Goal: Task Accomplishment & Management: Manage account settings

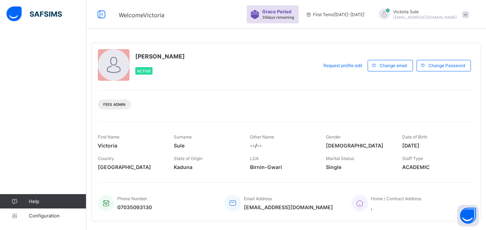
click at [214, 102] on div "Fees Admin" at bounding box center [286, 102] width 376 height 23
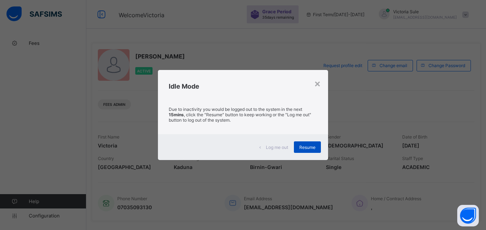
click at [300, 149] on span "Resume" at bounding box center [307, 147] width 16 height 5
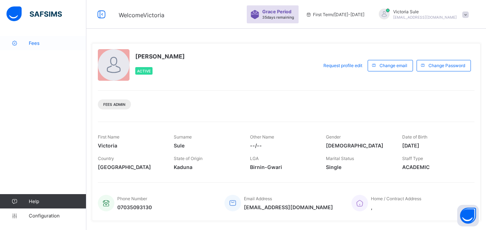
click at [36, 42] on span "Fees" at bounding box center [58, 43] width 58 height 6
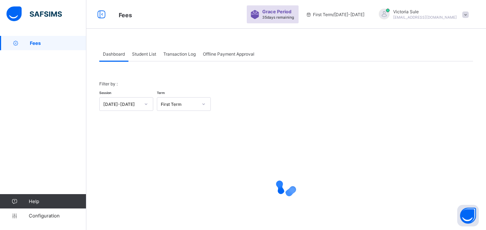
click at [156, 56] on span "Student List" at bounding box center [144, 53] width 24 height 5
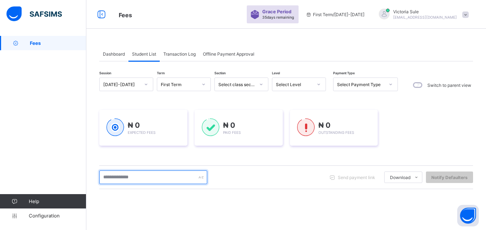
click at [129, 174] on input "text" at bounding box center [153, 178] width 108 height 14
type input "****"
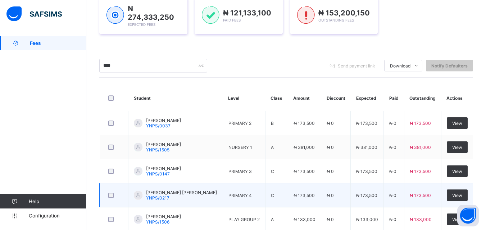
scroll to position [156, 0]
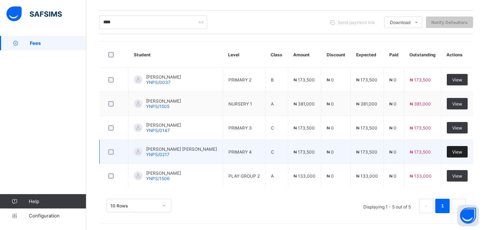
click at [462, 152] on span "View" at bounding box center [457, 152] width 10 height 5
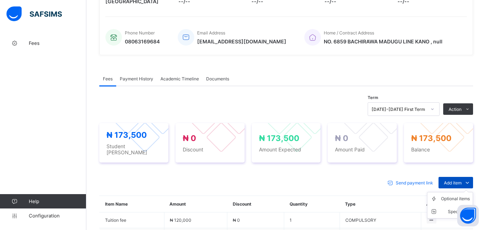
click at [461, 180] on span "Add item" at bounding box center [452, 182] width 18 height 5
click at [449, 197] on div "Optional items" at bounding box center [455, 199] width 29 height 7
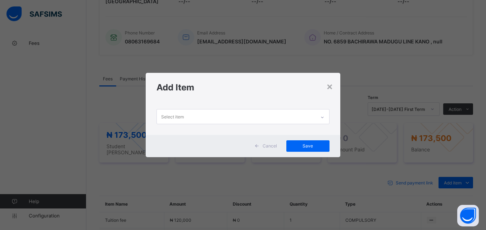
click at [324, 116] on icon at bounding box center [322, 117] width 4 height 7
click at [328, 87] on div "×" at bounding box center [329, 86] width 7 height 12
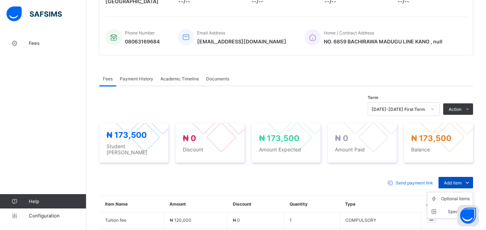
click at [460, 181] on span "Add item" at bounding box center [452, 182] width 18 height 5
click at [448, 196] on div "Optional items" at bounding box center [455, 199] width 29 height 7
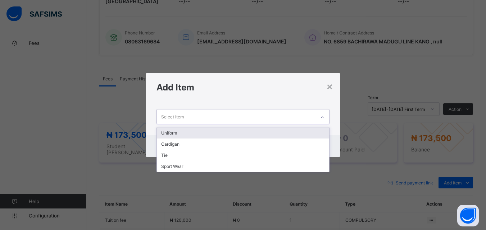
click at [321, 116] on icon at bounding box center [322, 117] width 4 height 7
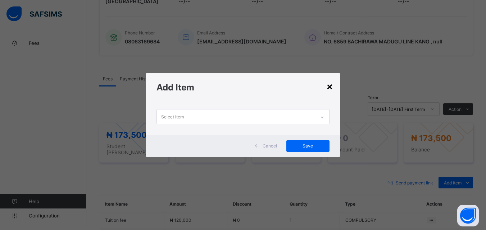
click at [329, 88] on div "×" at bounding box center [329, 86] width 7 height 12
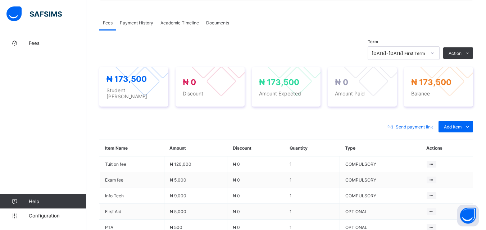
scroll to position [252, 0]
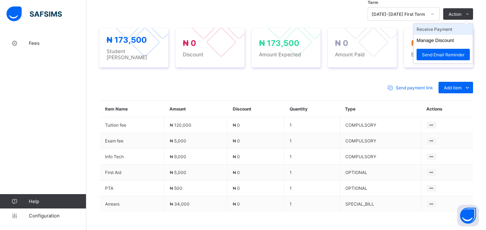
click at [449, 28] on li "Receive Payment" at bounding box center [442, 29] width 59 height 11
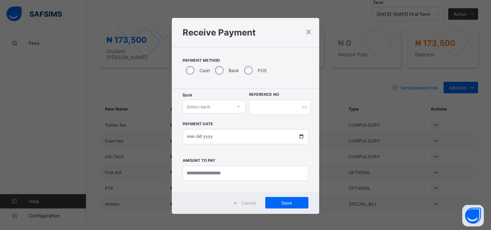
click at [232, 107] on div at bounding box center [238, 107] width 12 height 12
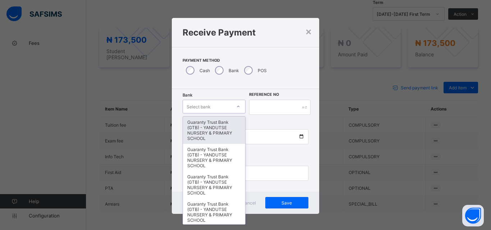
click at [217, 137] on div "Guaranty Trust Bank (GTB) - YANDUTSE NURSERY & PRIMARY SCHOOL" at bounding box center [214, 130] width 62 height 27
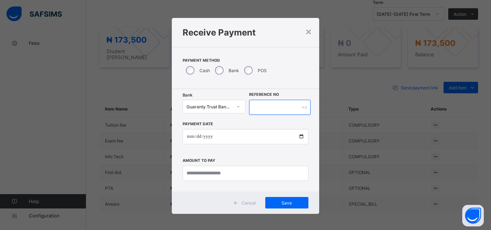
click at [265, 111] on input "text" at bounding box center [279, 107] width 61 height 15
type input "**********"
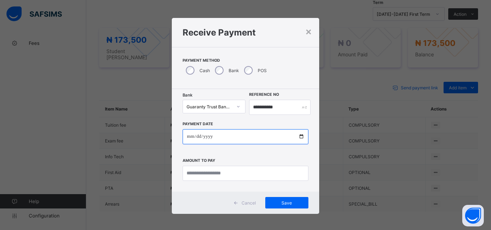
click at [298, 138] on input "date" at bounding box center [246, 136] width 126 height 15
type input "**********"
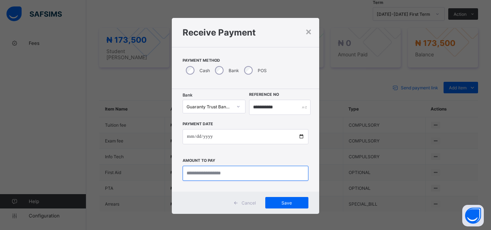
click at [209, 171] on input "currency" at bounding box center [246, 173] width 126 height 15
type input "********"
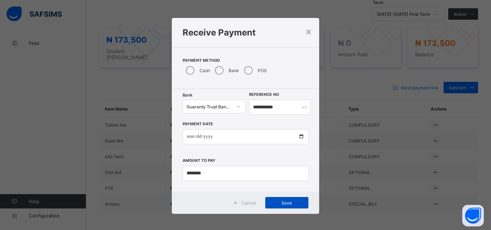
click at [287, 203] on span "Save" at bounding box center [287, 203] width 32 height 5
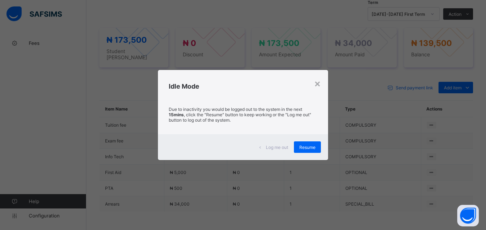
click at [309, 155] on div "Log me out Resume" at bounding box center [243, 147] width 170 height 26
click at [308, 147] on span "Resume" at bounding box center [307, 147] width 16 height 5
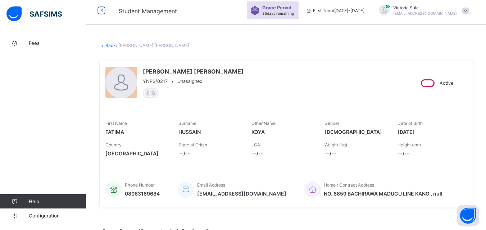
scroll to position [0, 0]
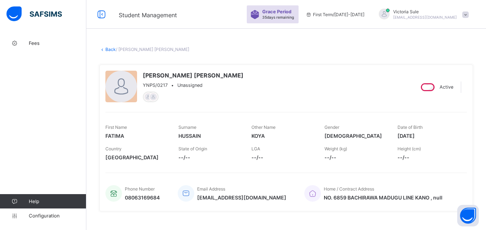
click at [110, 49] on link "Back" at bounding box center [110, 49] width 10 height 5
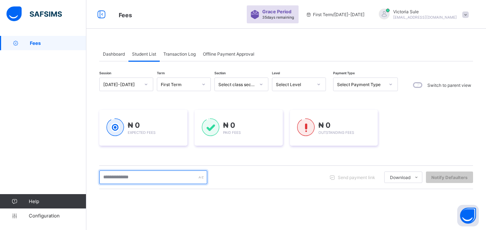
click at [152, 172] on input "text" at bounding box center [153, 178] width 108 height 14
type input "****"
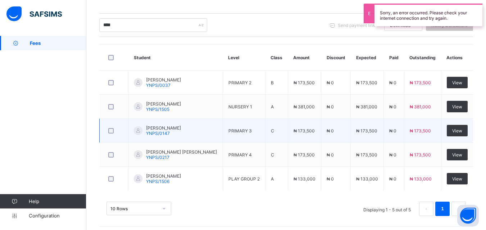
scroll to position [156, 0]
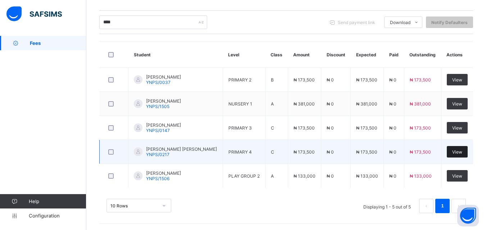
click at [460, 150] on span "View" at bounding box center [457, 152] width 10 height 5
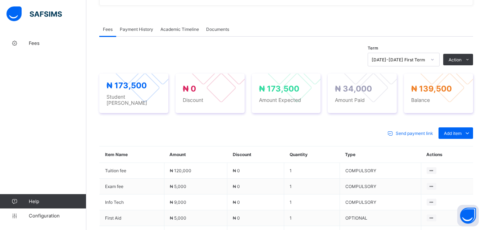
scroll to position [216, 0]
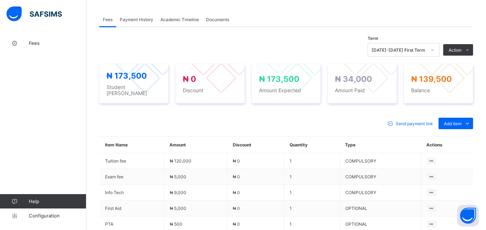
click at [135, 16] on div "Payment History" at bounding box center [136, 19] width 41 height 14
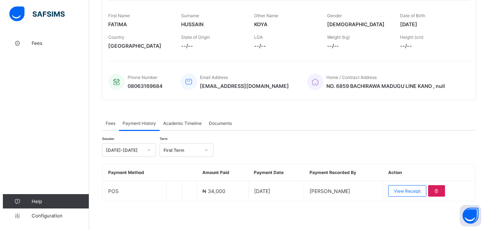
scroll to position [112, 0]
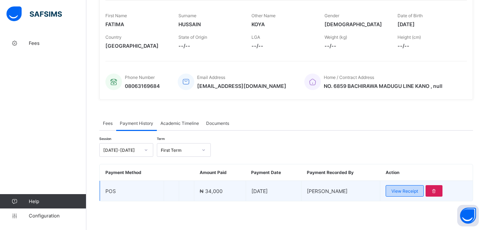
click at [406, 194] on span "View Receipt" at bounding box center [404, 191] width 27 height 5
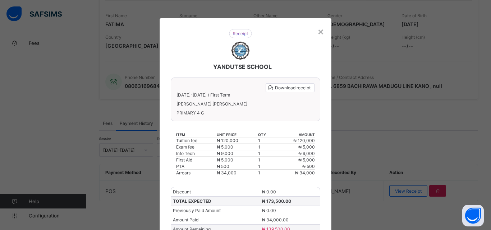
scroll to position [58, 0]
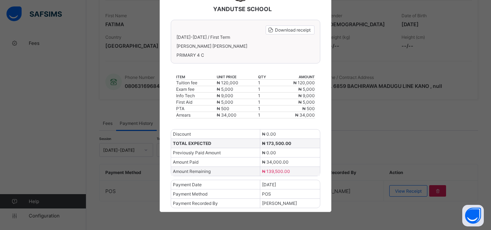
click at [378, 118] on div "× YANDUTSE SCHOOL Download receipt 2025-2026 / First Term FATIMA KOYA HUSSAIN P…" at bounding box center [245, 115] width 491 height 230
click at [393, 159] on div "× YANDUTSE SCHOOL Download receipt 2025-2026 / First Term FATIMA KOYA HUSSAIN P…" at bounding box center [245, 115] width 491 height 230
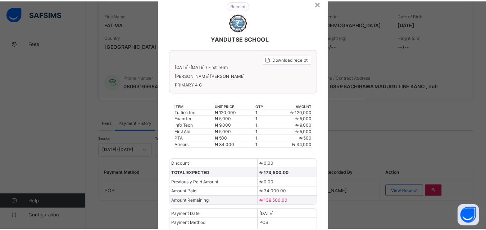
scroll to position [0, 0]
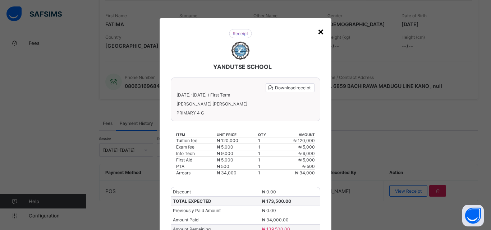
click at [318, 29] on div "×" at bounding box center [320, 31] width 7 height 12
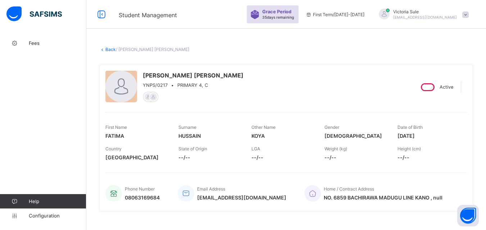
click at [109, 48] on link "Back" at bounding box center [110, 49] width 10 height 5
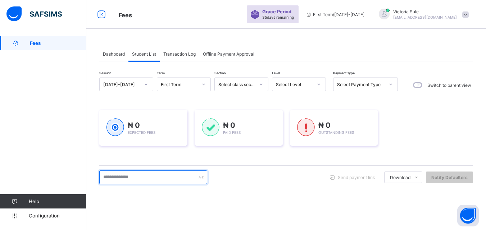
click at [133, 182] on input "text" at bounding box center [153, 178] width 108 height 14
type input "****"
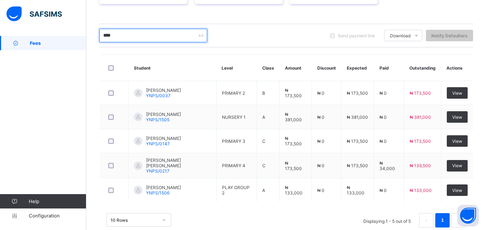
scroll to position [144, 0]
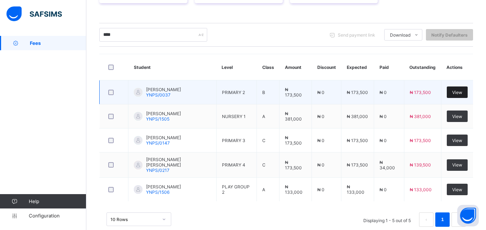
click at [467, 93] on div "View" at bounding box center [456, 93] width 21 height 12
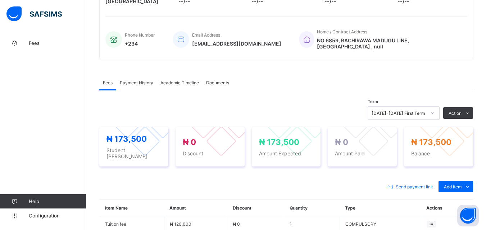
scroll to position [180, 0]
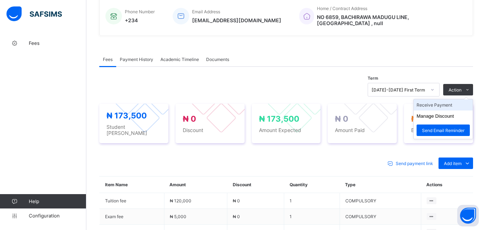
click at [446, 100] on li "Receive Payment" at bounding box center [442, 105] width 59 height 11
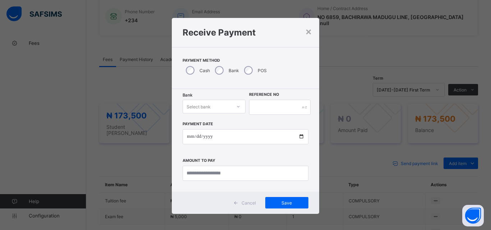
click at [236, 107] on icon at bounding box center [238, 106] width 4 height 7
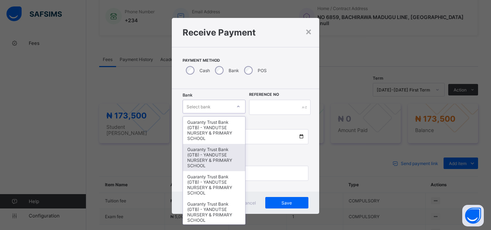
click at [211, 155] on div "Guaranty Trust Bank (GTB) - YANDUTSE NURSERY & PRIMARY SCHOOL" at bounding box center [214, 157] width 62 height 27
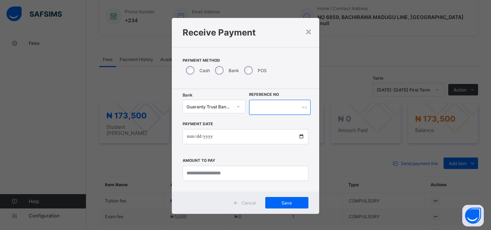
click at [282, 114] on input "text" at bounding box center [279, 107] width 61 height 15
type input "**********"
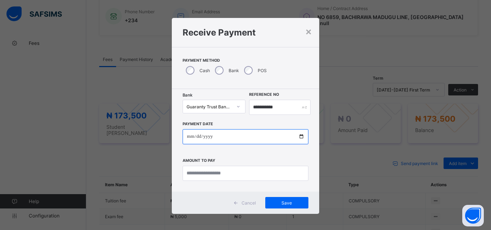
click at [299, 137] on input "date" at bounding box center [246, 136] width 126 height 15
type input "**********"
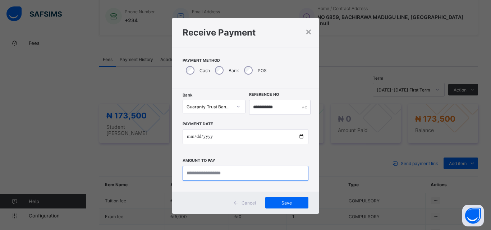
click at [201, 173] on input "currency" at bounding box center [246, 173] width 126 height 15
type input "********"
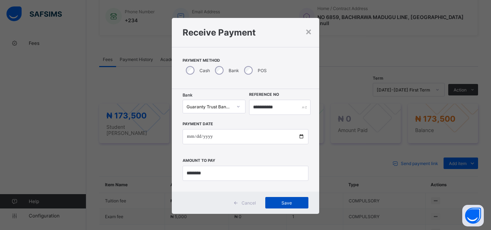
click at [301, 203] on div "Save" at bounding box center [286, 203] width 43 height 12
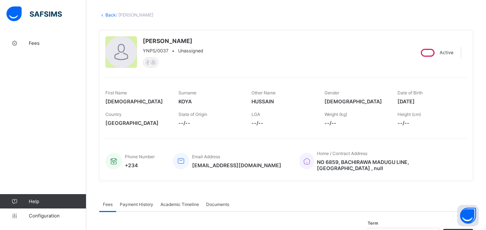
scroll to position [0, 0]
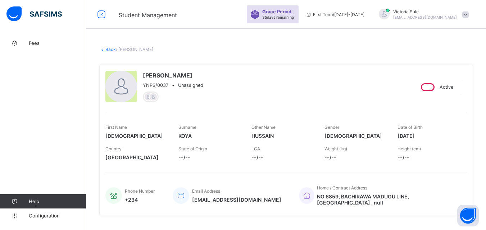
click at [107, 49] on link "Back" at bounding box center [110, 49] width 10 height 5
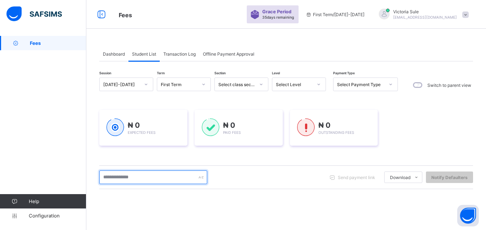
click at [152, 181] on input "text" at bounding box center [153, 178] width 108 height 14
type input "****"
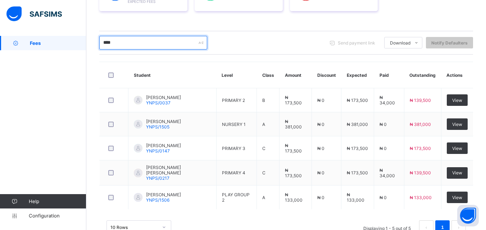
scroll to position [156, 0]
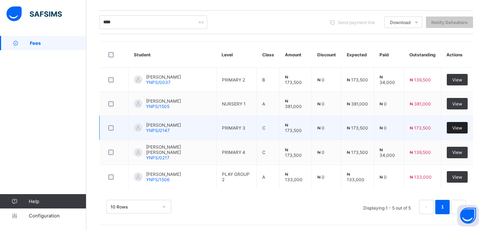
click at [460, 128] on span "View" at bounding box center [457, 127] width 10 height 5
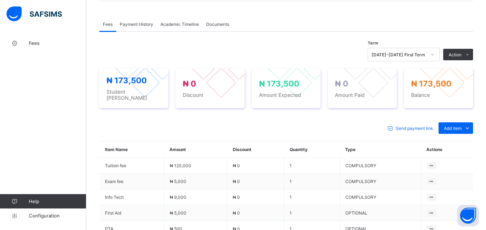
scroll to position [216, 0]
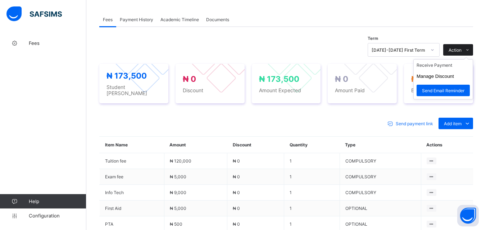
click at [461, 51] on span "Action" at bounding box center [454, 49] width 13 height 5
click at [445, 69] on li "Receive Payment" at bounding box center [442, 65] width 59 height 11
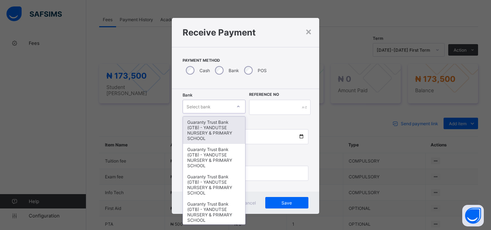
click at [236, 106] on icon at bounding box center [238, 106] width 4 height 7
click at [227, 134] on div "Guaranty Trust Bank (GTB) - YANDUTSE NURSERY & PRIMARY SCHOOL" at bounding box center [214, 130] width 62 height 27
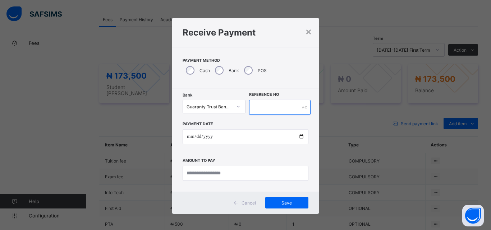
click at [259, 106] on input "text" at bounding box center [279, 107] width 61 height 15
type input "**********"
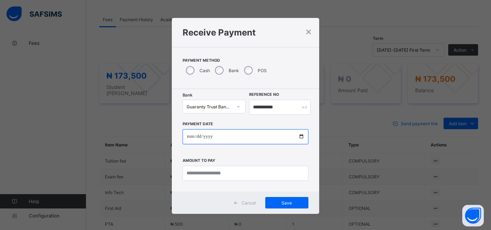
click at [302, 138] on input "date" at bounding box center [246, 136] width 126 height 15
type input "**********"
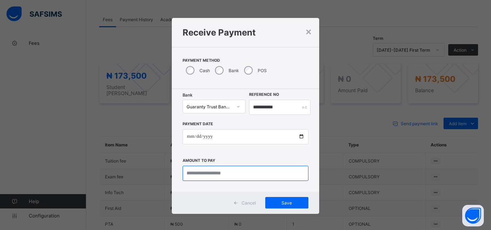
click at [218, 174] on input "currency" at bounding box center [246, 173] width 126 height 15
type input "********"
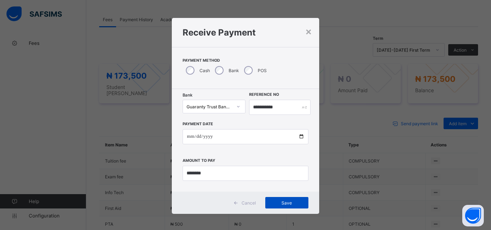
click at [289, 206] on div "Save" at bounding box center [286, 203] width 43 height 12
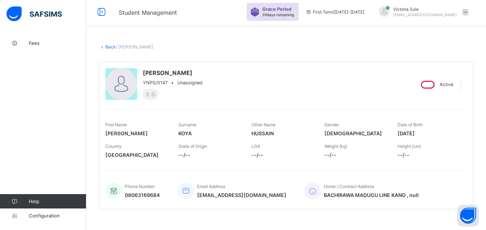
scroll to position [0, 0]
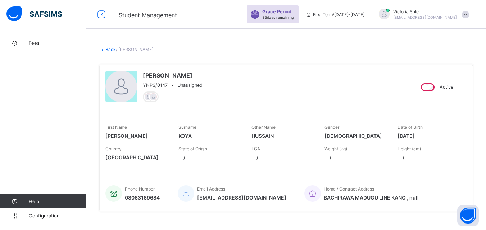
click at [108, 50] on link "Back" at bounding box center [110, 49] width 10 height 5
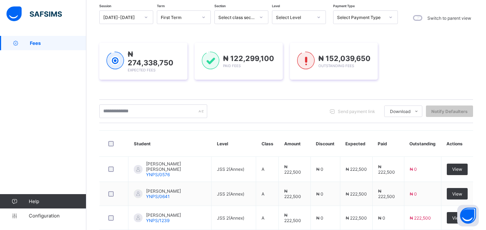
scroll to position [64, 0]
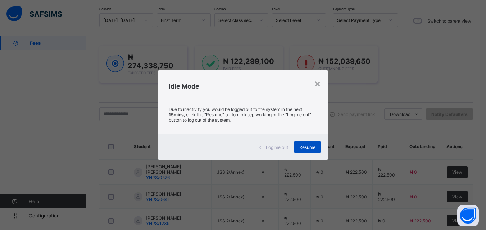
click at [305, 148] on span "Resume" at bounding box center [307, 147] width 16 height 5
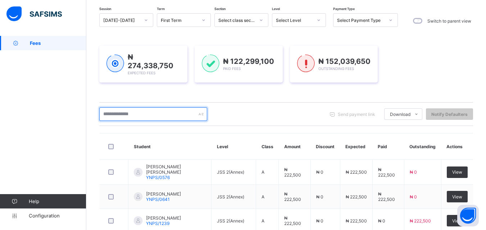
click at [113, 115] on input "text" at bounding box center [153, 114] width 108 height 14
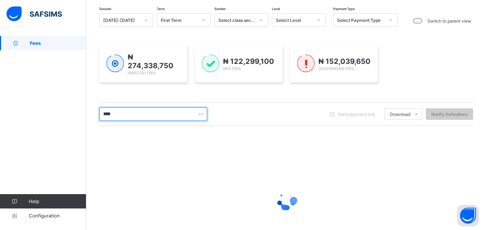
type input "****"
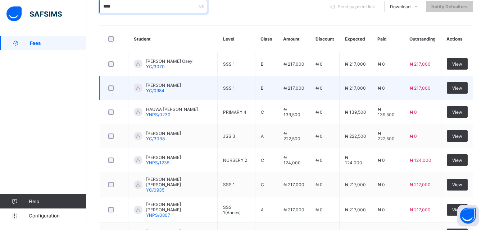
scroll to position [208, 0]
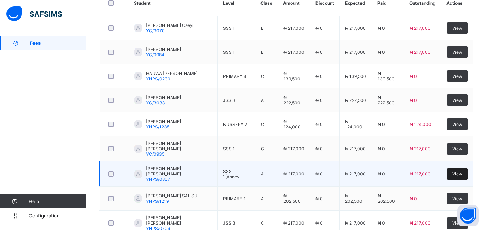
click at [458, 172] on span "View" at bounding box center [457, 173] width 10 height 5
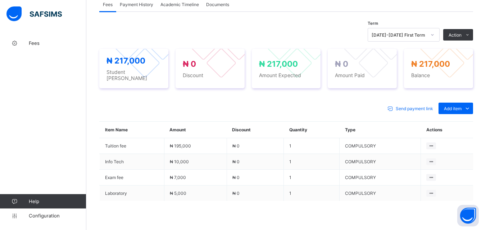
scroll to position [252, 0]
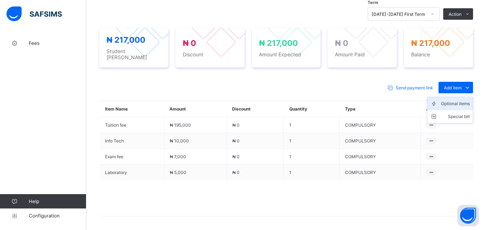
click at [459, 103] on div "Optional items" at bounding box center [455, 103] width 29 height 7
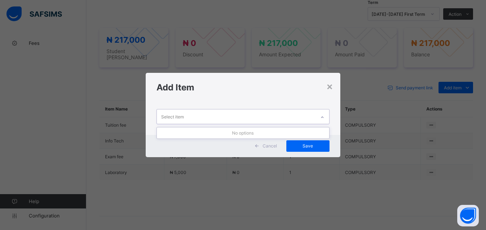
click at [322, 115] on icon at bounding box center [322, 117] width 4 height 7
click at [328, 88] on div "×" at bounding box center [329, 86] width 7 height 12
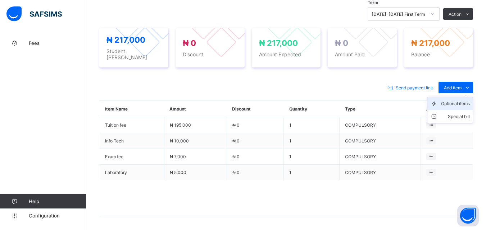
click at [460, 101] on div "Optional items" at bounding box center [455, 103] width 29 height 7
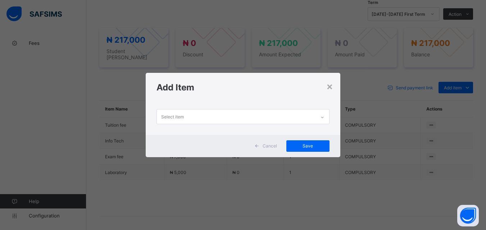
click at [323, 118] on icon at bounding box center [322, 117] width 3 height 1
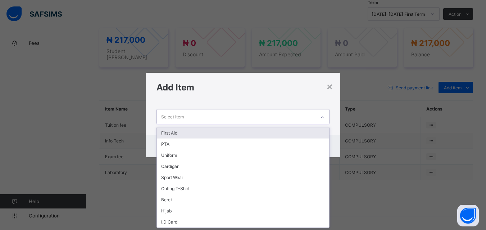
click at [320, 130] on div "First Aid" at bounding box center [243, 133] width 172 height 11
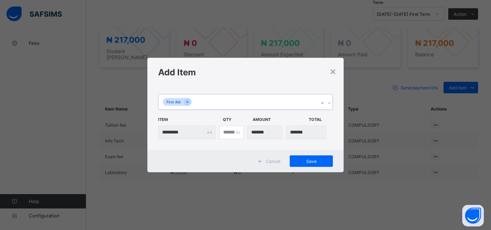
click at [272, 104] on div "First Aid" at bounding box center [238, 102] width 160 height 15
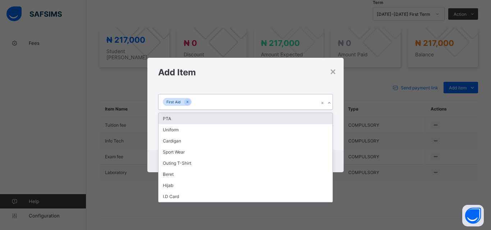
click at [272, 118] on div "PTA" at bounding box center [245, 118] width 174 height 11
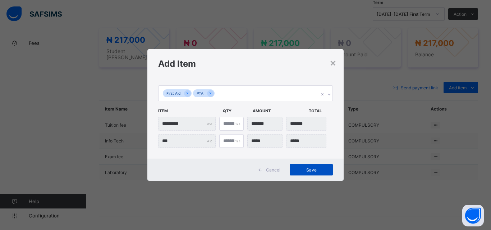
click at [310, 167] on div "Save" at bounding box center [311, 170] width 43 height 12
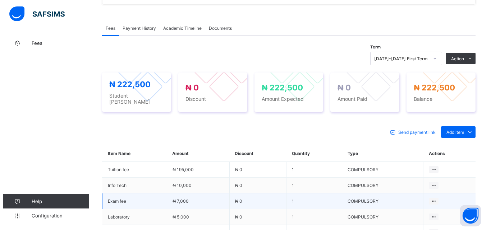
scroll to position [216, 0]
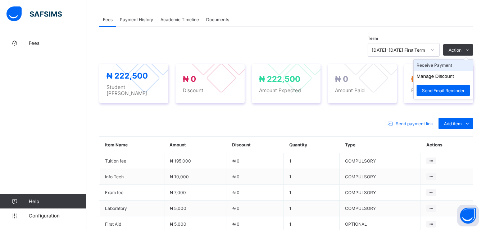
click at [447, 68] on li "Receive Payment" at bounding box center [442, 65] width 59 height 11
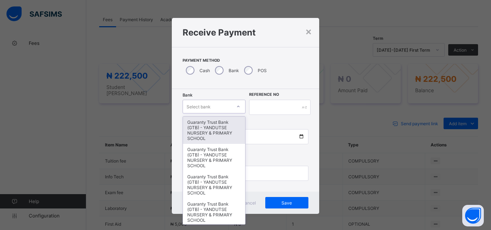
click at [234, 108] on div at bounding box center [238, 107] width 12 height 12
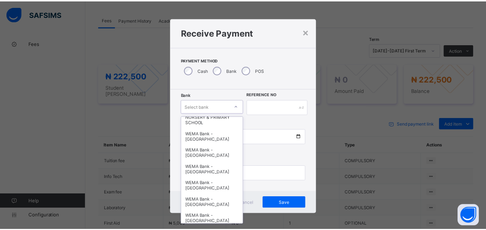
scroll to position [221, 0]
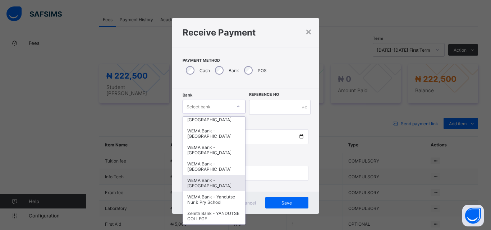
click at [209, 175] on div "WEMA Bank - [GEOGRAPHIC_DATA]" at bounding box center [214, 183] width 62 height 17
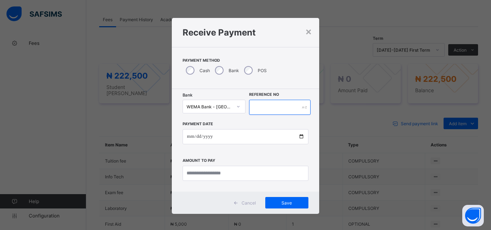
click at [280, 103] on input "text" at bounding box center [279, 107] width 61 height 15
type input "**********"
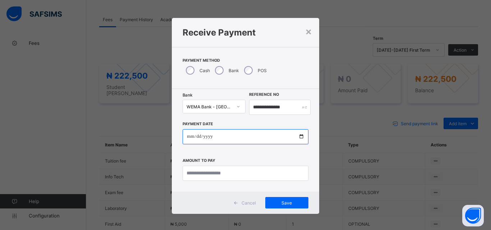
click at [302, 134] on input "date" at bounding box center [246, 136] width 126 height 15
type input "**********"
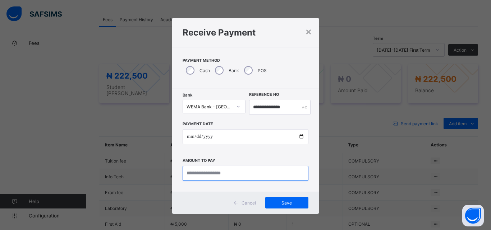
click at [214, 169] on input "currency" at bounding box center [246, 173] width 126 height 15
type input "*********"
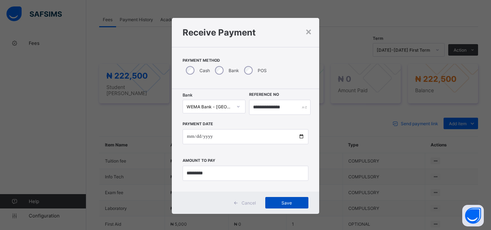
click at [281, 201] on span "Save" at bounding box center [287, 203] width 32 height 5
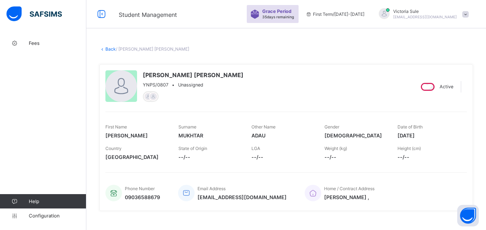
scroll to position [0, 0]
click at [110, 47] on link "Back" at bounding box center [110, 49] width 10 height 5
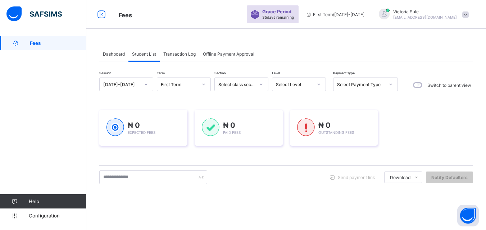
click at [129, 185] on div "Send payment link Download Students Payment Students Payment Status Student Ite…" at bounding box center [285, 178] width 373 height 24
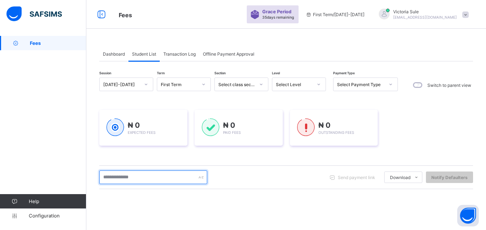
click at [128, 176] on input "text" at bounding box center [153, 178] width 108 height 14
type input "****"
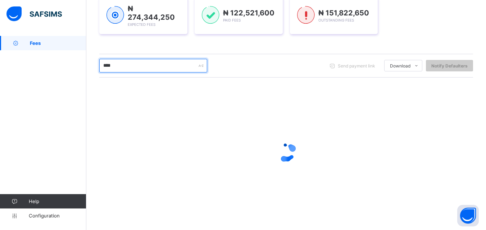
scroll to position [60, 0]
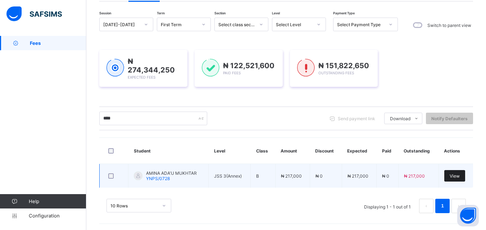
click at [459, 174] on span "View" at bounding box center [454, 176] width 10 height 5
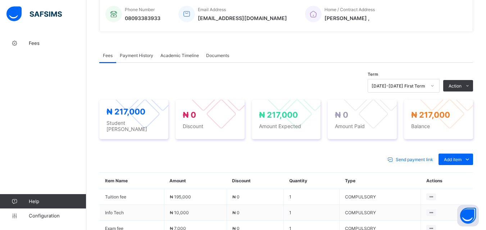
scroll to position [252, 0]
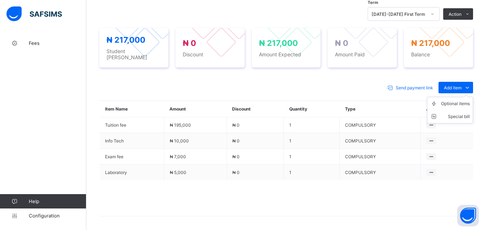
click at [458, 97] on ul "Optional items Special bill" at bounding box center [450, 110] width 46 height 27
click at [454, 103] on div "Optional items" at bounding box center [455, 103] width 29 height 7
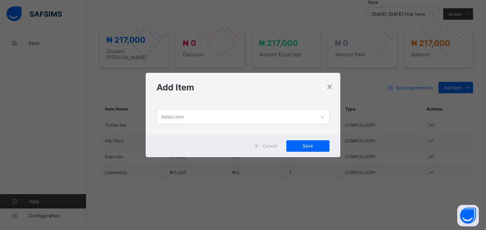
click at [237, 114] on div "Select item" at bounding box center [236, 117] width 158 height 14
click at [328, 82] on div "×" at bounding box center [329, 86] width 7 height 12
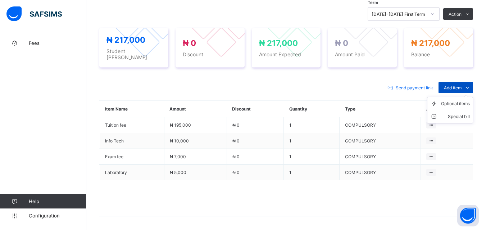
click at [456, 85] on span "Add item" at bounding box center [452, 87] width 18 height 5
click at [455, 100] on div "Optional items" at bounding box center [455, 103] width 29 height 7
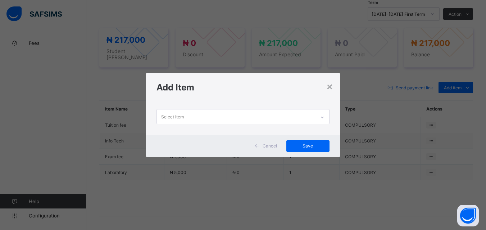
click at [284, 117] on div "Select item" at bounding box center [236, 117] width 158 height 14
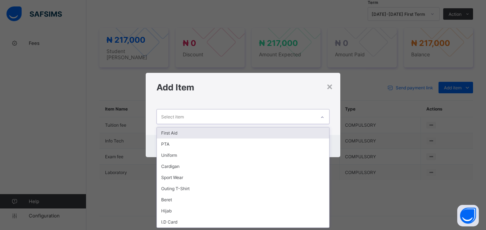
click at [273, 134] on div "First Aid" at bounding box center [243, 133] width 172 height 11
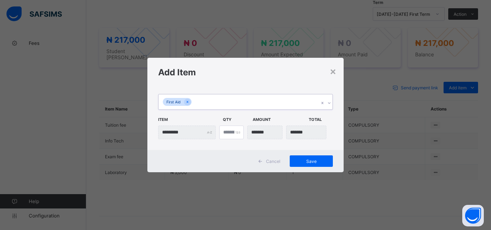
click at [270, 104] on div "First Aid" at bounding box center [238, 102] width 160 height 15
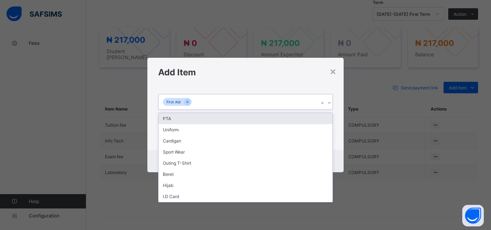
click at [272, 120] on div "PTA" at bounding box center [245, 118] width 174 height 11
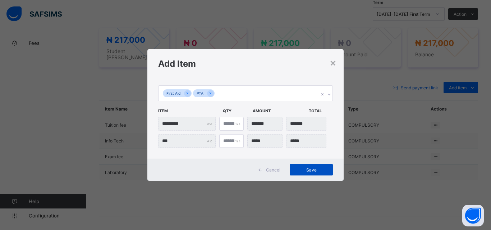
click at [306, 174] on div "Save" at bounding box center [311, 170] width 43 height 12
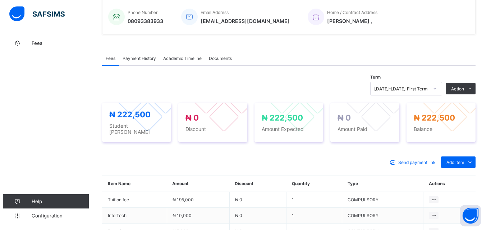
scroll to position [180, 0]
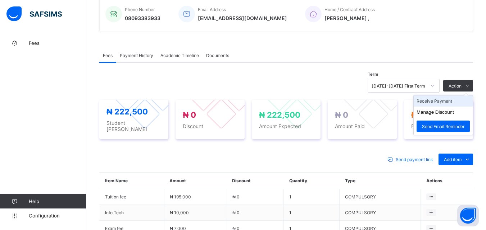
click at [455, 105] on li "Receive Payment" at bounding box center [442, 101] width 59 height 11
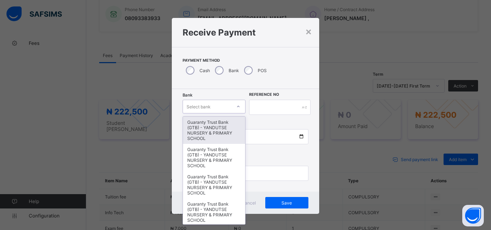
click at [233, 109] on div at bounding box center [238, 107] width 12 height 12
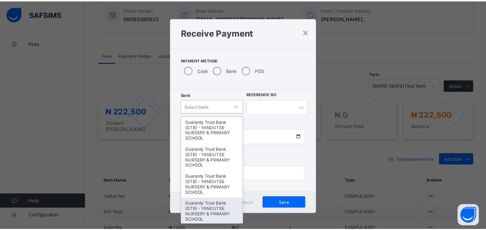
scroll to position [144, 0]
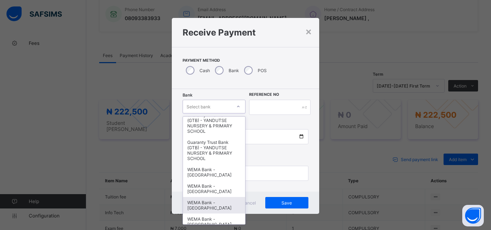
click at [200, 208] on div "WEMA Bank - [GEOGRAPHIC_DATA]" at bounding box center [214, 205] width 62 height 17
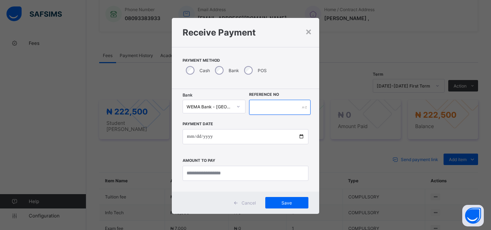
click at [269, 110] on input "text" at bounding box center [279, 107] width 61 height 15
type input "**********"
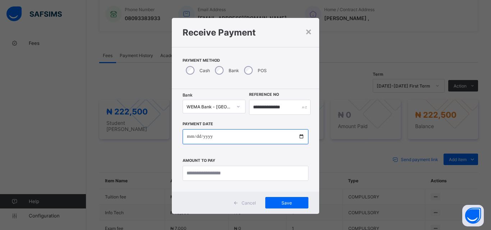
click at [299, 133] on input "date" at bounding box center [246, 136] width 126 height 15
click at [299, 138] on input "date" at bounding box center [246, 136] width 126 height 15
type input "**********"
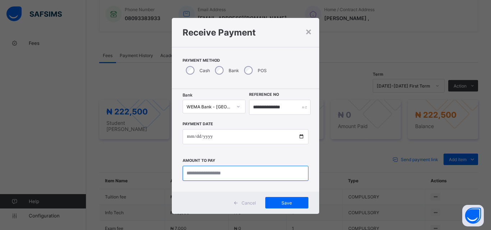
click at [195, 173] on input "currency" at bounding box center [246, 173] width 126 height 15
type input "*********"
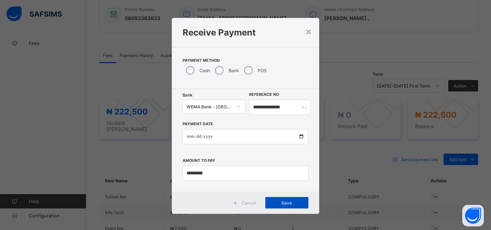
click at [282, 204] on span "Save" at bounding box center [287, 203] width 32 height 5
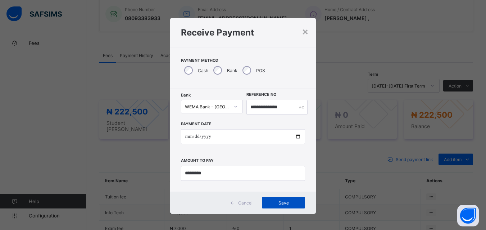
click at [288, 206] on span "Save" at bounding box center [283, 203] width 32 height 5
click at [289, 198] on div "Save" at bounding box center [283, 203] width 43 height 12
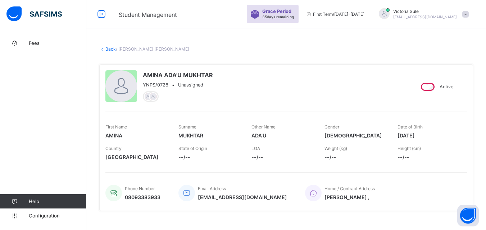
scroll to position [0, 0]
click at [110, 49] on link "Back" at bounding box center [110, 49] width 10 height 5
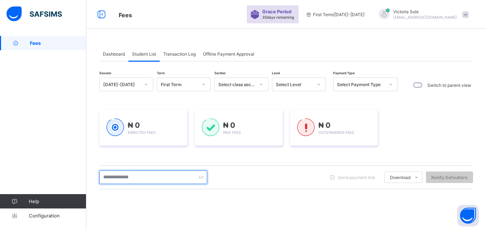
click at [166, 181] on input "text" at bounding box center [153, 178] width 108 height 14
type input "****"
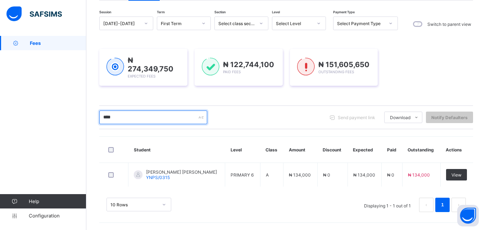
scroll to position [60, 0]
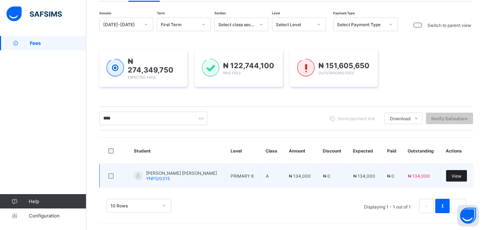
click at [460, 175] on span "View" at bounding box center [456, 176] width 10 height 5
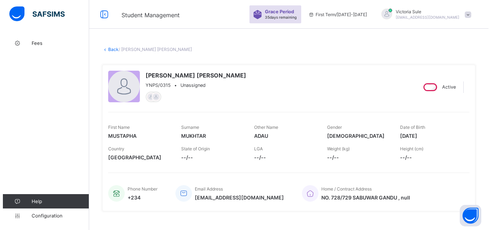
scroll to position [180, 0]
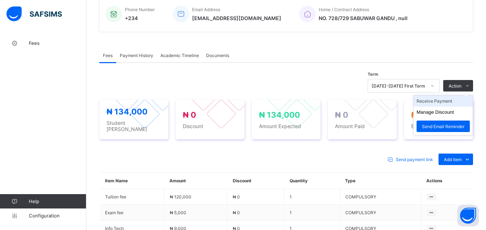
click at [440, 104] on li "Receive Payment" at bounding box center [442, 101] width 59 height 11
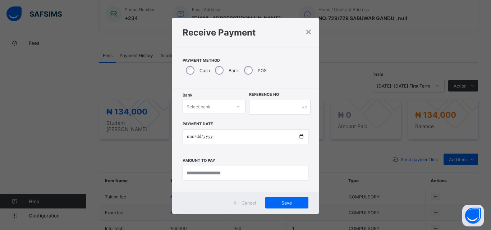
click at [232, 107] on div at bounding box center [238, 107] width 12 height 12
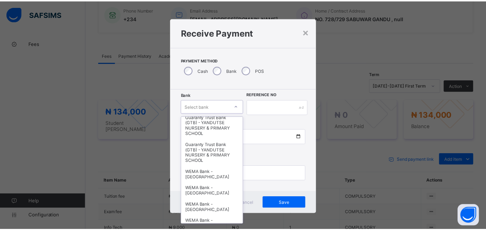
scroll to position [144, 0]
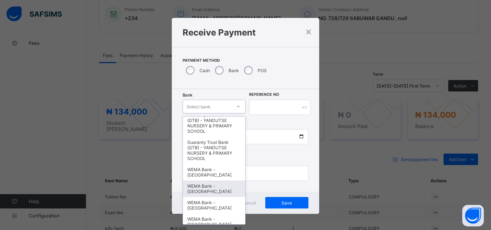
click at [215, 185] on div "WEMA Bank - [GEOGRAPHIC_DATA]" at bounding box center [214, 189] width 62 height 17
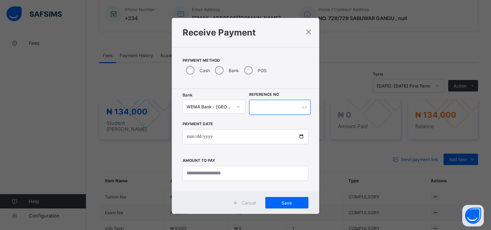
click at [264, 109] on input "text" at bounding box center [279, 107] width 61 height 15
type input "**********"
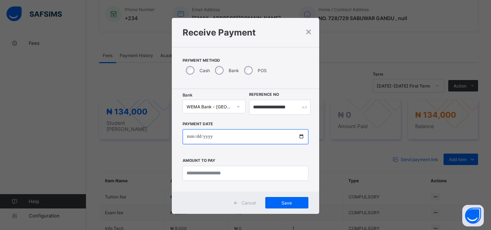
click at [300, 136] on input "date" at bounding box center [246, 136] width 126 height 15
type input "**********"
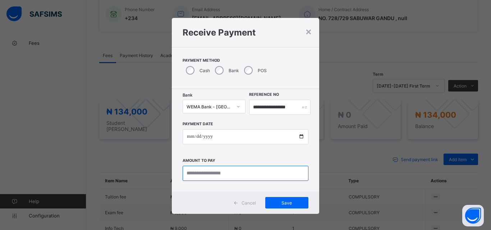
click at [228, 173] on input "currency" at bounding box center [246, 173] width 126 height 15
type input "*********"
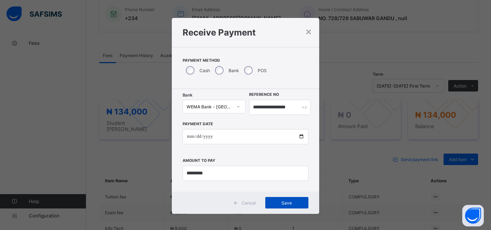
click at [273, 202] on span "Save" at bounding box center [287, 203] width 32 height 5
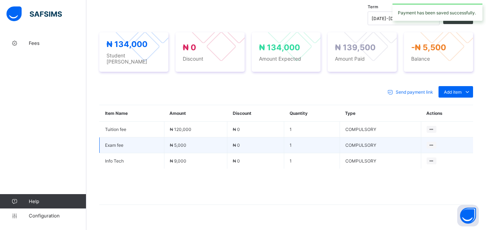
scroll to position [258, 0]
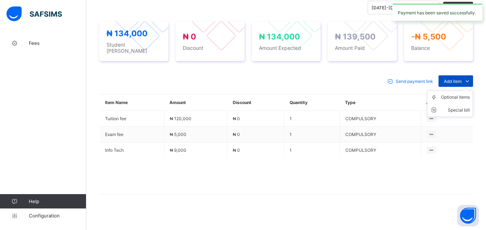
click at [461, 79] on span "Add item" at bounding box center [452, 81] width 18 height 5
click at [455, 94] on div "Optional items" at bounding box center [455, 97] width 29 height 7
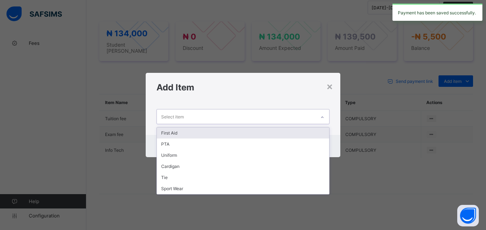
click at [319, 115] on div at bounding box center [322, 118] width 12 height 12
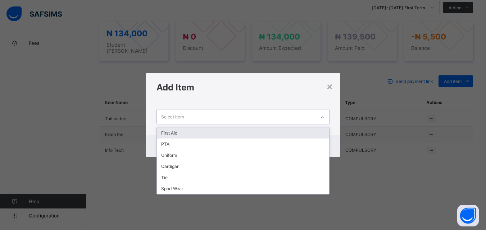
click at [315, 134] on div "First Aid" at bounding box center [243, 133] width 172 height 11
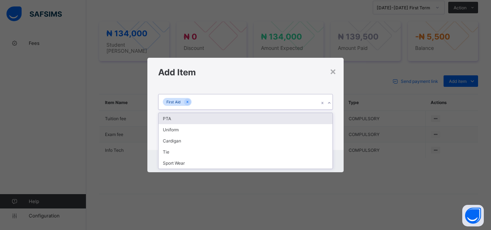
click at [330, 100] on div at bounding box center [329, 103] width 7 height 12
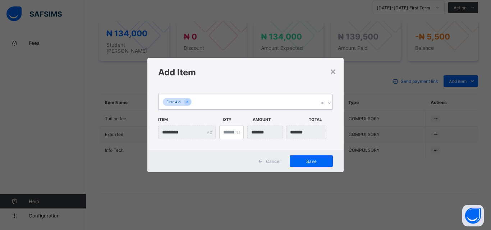
click at [326, 110] on div "First Aid" at bounding box center [245, 102] width 175 height 16
click at [291, 101] on div "First Aid" at bounding box center [238, 102] width 160 height 15
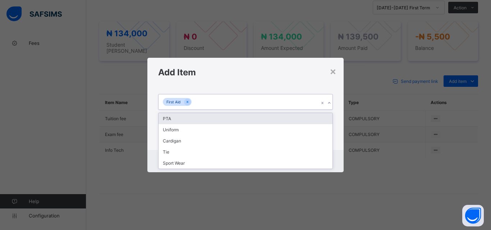
click at [296, 118] on div "PTA" at bounding box center [245, 118] width 174 height 11
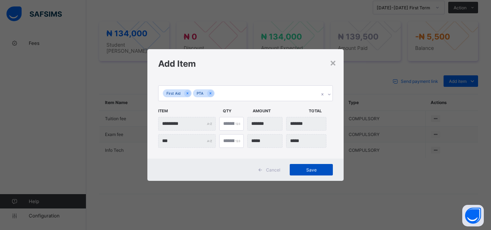
click at [303, 170] on span "Save" at bounding box center [311, 169] width 32 height 5
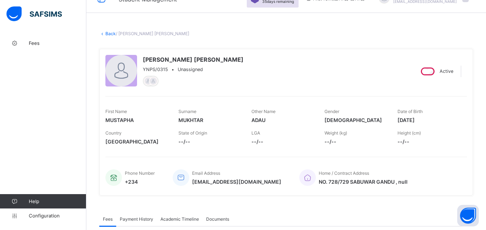
scroll to position [6, 0]
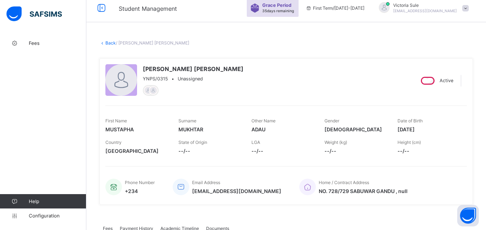
click at [107, 42] on link "Back" at bounding box center [110, 42] width 10 height 5
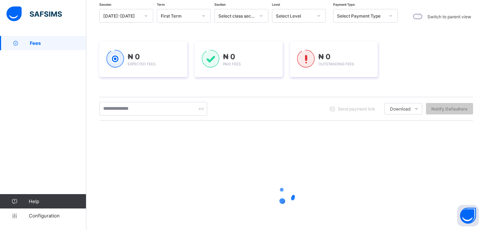
scroll to position [72, 0]
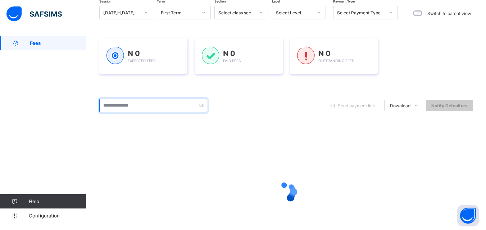
click at [147, 109] on input "text" at bounding box center [153, 106] width 108 height 14
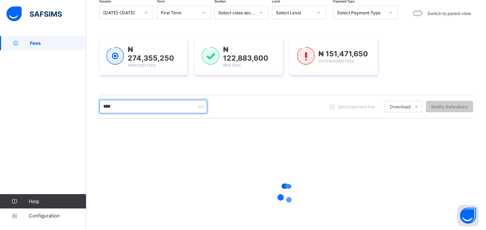
type input "****"
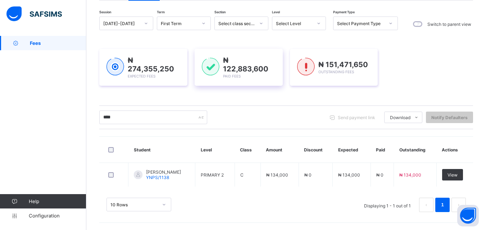
scroll to position [60, 0]
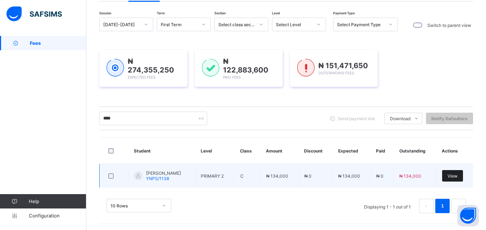
click at [457, 176] on span "View" at bounding box center [452, 176] width 10 height 5
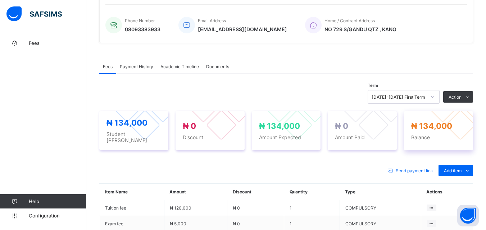
scroll to position [216, 0]
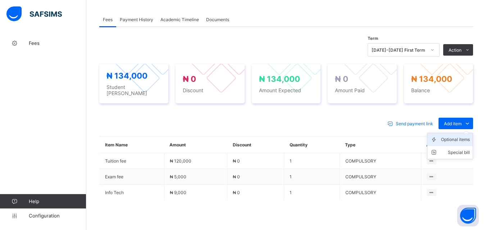
click at [462, 138] on div "Optional items" at bounding box center [455, 139] width 29 height 7
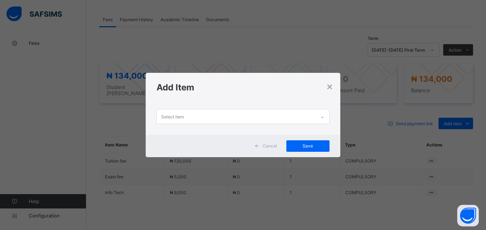
click at [321, 113] on div at bounding box center [322, 118] width 12 height 12
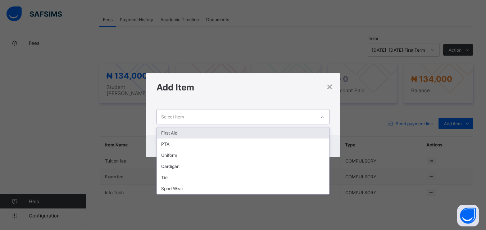
click at [309, 135] on div "First Aid" at bounding box center [243, 133] width 172 height 11
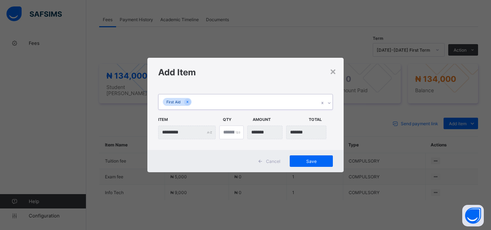
click at [276, 106] on div "First Aid" at bounding box center [238, 102] width 160 height 15
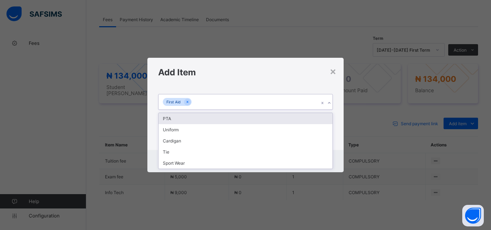
click at [274, 123] on div "PTA" at bounding box center [245, 118] width 174 height 11
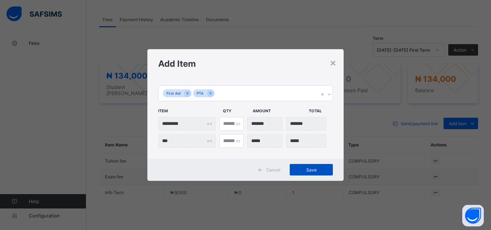
click at [311, 174] on div "Save" at bounding box center [311, 170] width 43 height 12
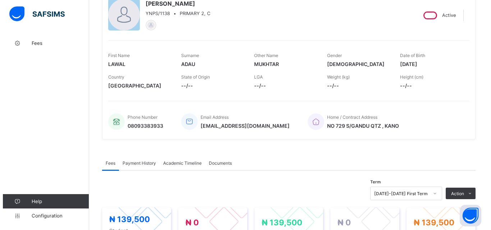
scroll to position [180, 0]
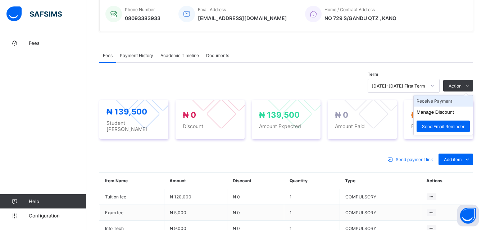
click at [450, 105] on li "Receive Payment" at bounding box center [442, 101] width 59 height 11
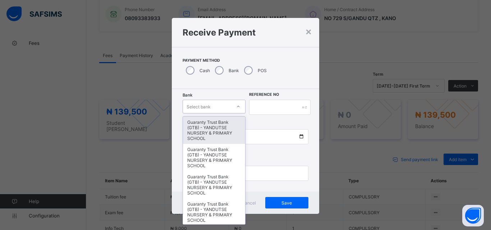
click at [232, 106] on div at bounding box center [238, 107] width 12 height 12
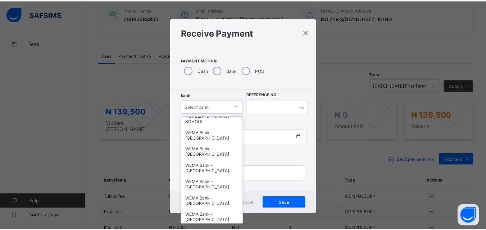
scroll to position [216, 0]
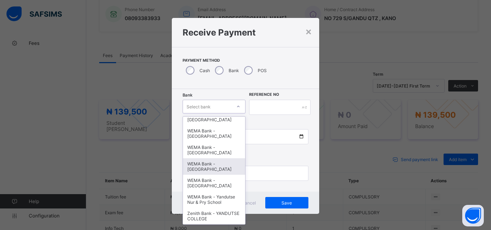
click at [217, 168] on div "WEMA Bank - [GEOGRAPHIC_DATA]" at bounding box center [214, 166] width 62 height 17
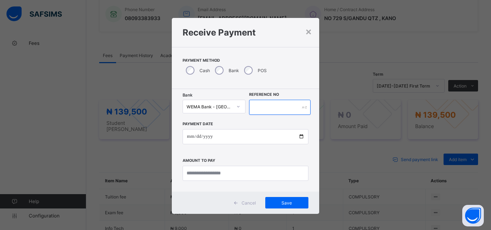
click at [268, 110] on input "text" at bounding box center [279, 107] width 61 height 15
type input "**********"
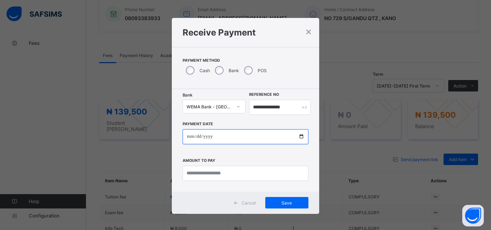
click at [299, 137] on input "date" at bounding box center [246, 136] width 126 height 15
type input "**********"
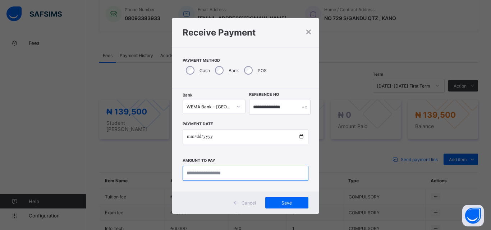
click at [205, 174] on input "currency" at bounding box center [246, 173] width 126 height 15
type input "*********"
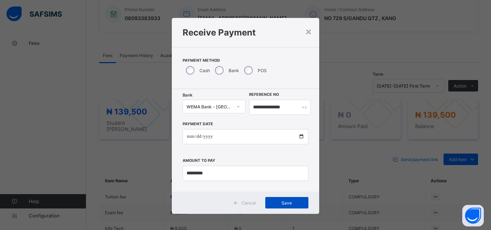
click at [290, 201] on span "Save" at bounding box center [287, 203] width 32 height 5
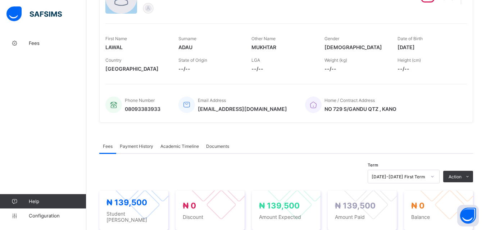
scroll to position [36, 0]
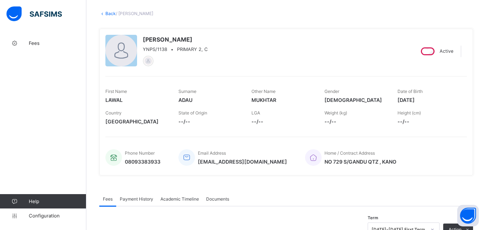
click at [107, 14] on link "Back" at bounding box center [110, 13] width 10 height 5
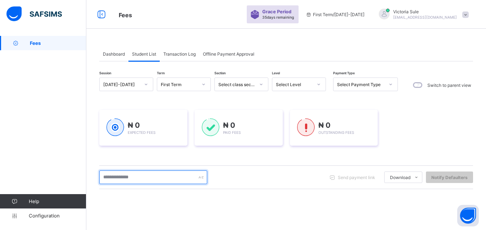
click at [163, 179] on input "text" at bounding box center [153, 178] width 108 height 14
type input "****"
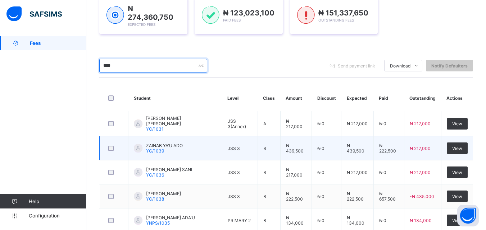
scroll to position [221, 0]
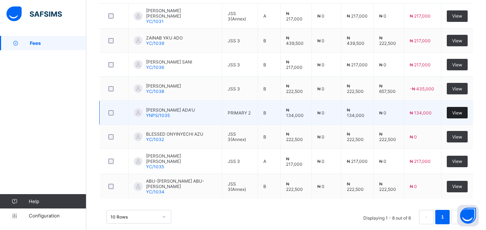
click at [457, 110] on div "View" at bounding box center [456, 113] width 21 height 12
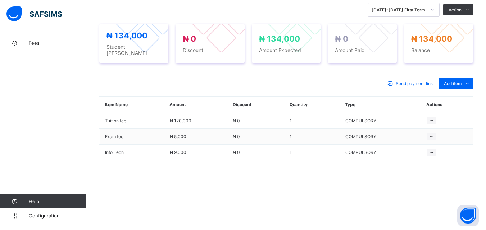
scroll to position [258, 0]
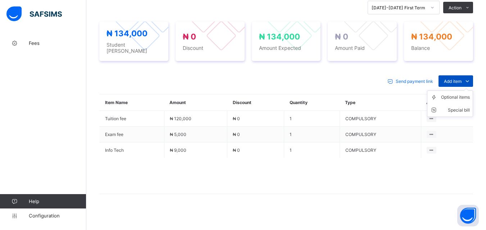
click at [457, 79] on span "Add item" at bounding box center [452, 81] width 18 height 5
click at [456, 97] on div "Optional items" at bounding box center [455, 97] width 29 height 7
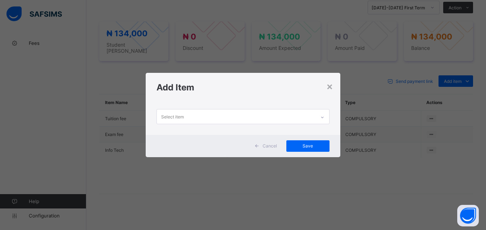
click at [323, 117] on icon at bounding box center [322, 117] width 3 height 1
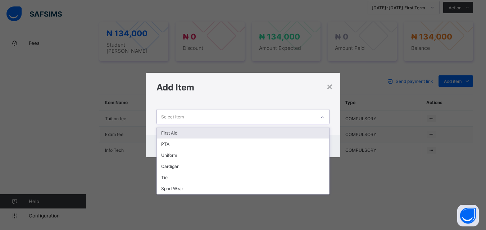
click at [311, 134] on div "First Aid" at bounding box center [243, 133] width 172 height 11
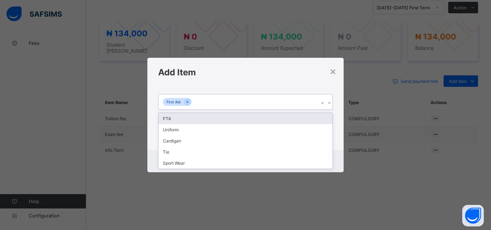
click at [330, 104] on icon at bounding box center [329, 103] width 4 height 7
click at [328, 118] on div "PTA" at bounding box center [245, 118] width 174 height 11
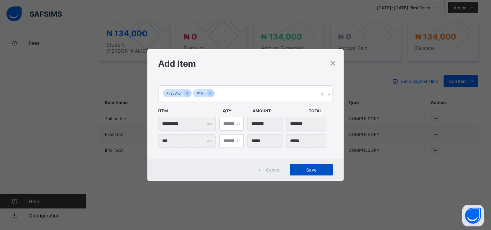
click at [310, 169] on span "Save" at bounding box center [311, 169] width 32 height 5
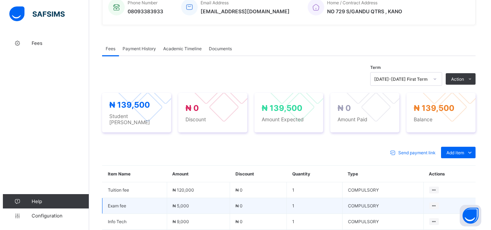
scroll to position [186, 0]
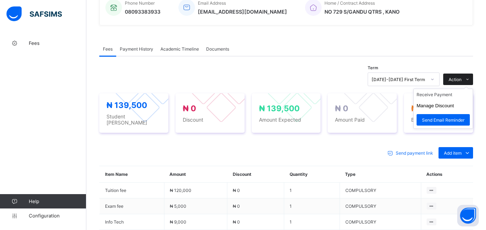
click at [468, 80] on span at bounding box center [467, 80] width 12 height 12
click at [447, 96] on li "Receive Payment" at bounding box center [442, 94] width 59 height 11
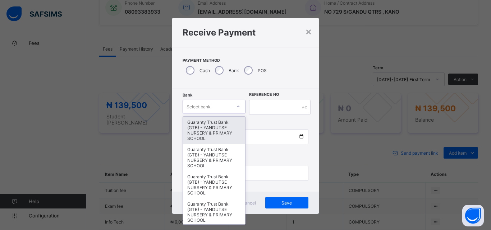
click at [227, 107] on div "Select bank" at bounding box center [207, 107] width 49 height 10
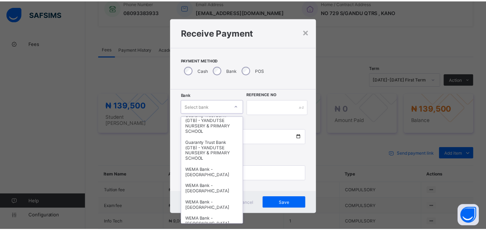
scroll to position [216, 0]
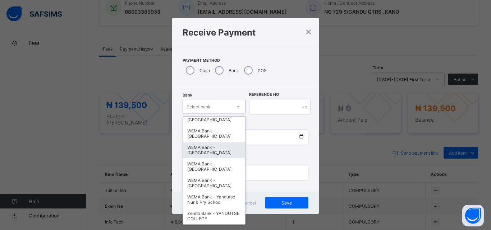
click at [201, 157] on div "WEMA Bank - [GEOGRAPHIC_DATA]" at bounding box center [214, 150] width 62 height 17
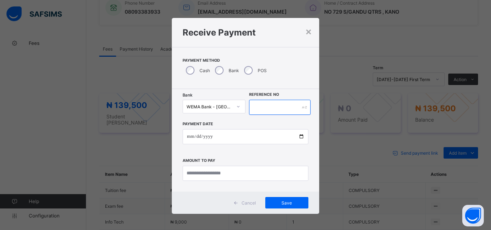
click at [281, 109] on input "text" at bounding box center [279, 107] width 61 height 15
type input "**********"
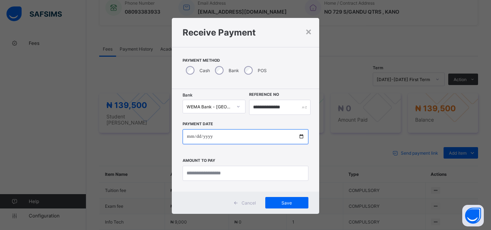
click at [297, 138] on input "date" at bounding box center [246, 136] width 126 height 15
type input "**********"
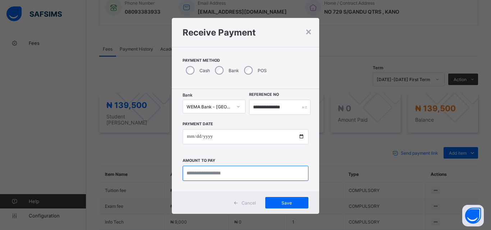
click at [208, 178] on input "currency" at bounding box center [246, 173] width 126 height 15
type input "*********"
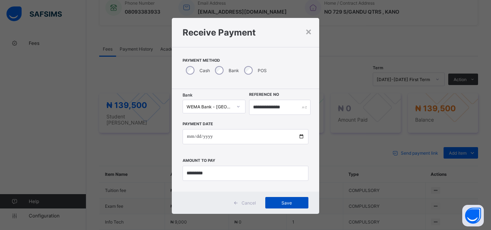
click at [294, 202] on span "Save" at bounding box center [287, 203] width 32 height 5
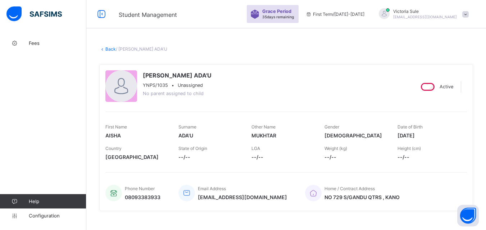
scroll to position [0, 0]
click at [109, 49] on link "Back" at bounding box center [110, 49] width 10 height 5
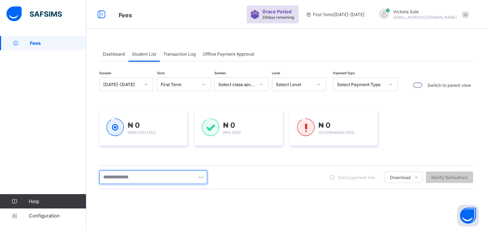
click at [122, 180] on input "text" at bounding box center [153, 178] width 108 height 14
type input "****"
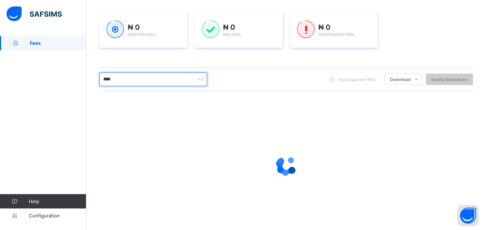
scroll to position [113, 0]
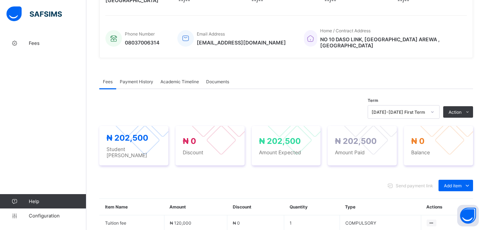
scroll to position [180, 0]
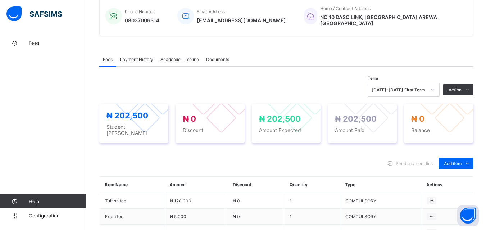
click at [142, 57] on span "Payment History" at bounding box center [136, 59] width 33 height 5
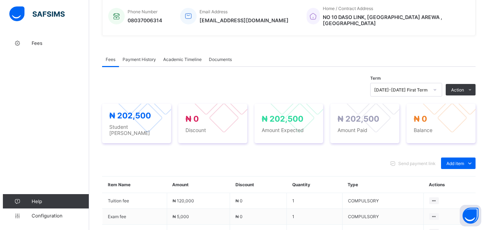
scroll to position [132, 0]
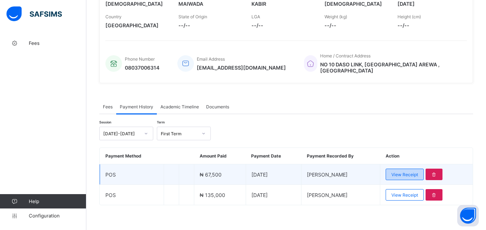
click at [414, 172] on span "View Receipt" at bounding box center [404, 174] width 27 height 5
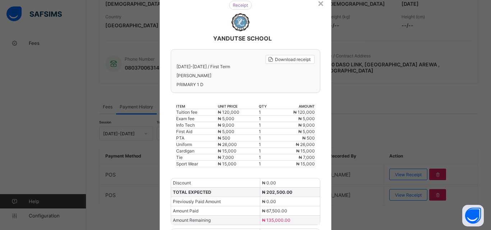
scroll to position [5, 0]
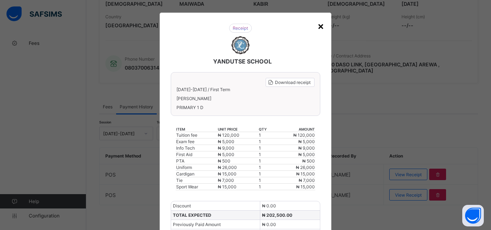
click at [318, 26] on div "×" at bounding box center [320, 26] width 7 height 12
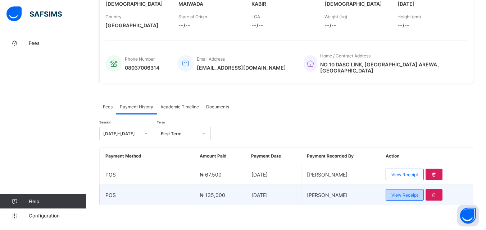
click at [405, 193] on span "View Receipt" at bounding box center [404, 195] width 27 height 5
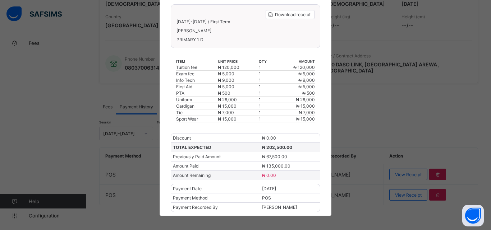
scroll to position [77, 0]
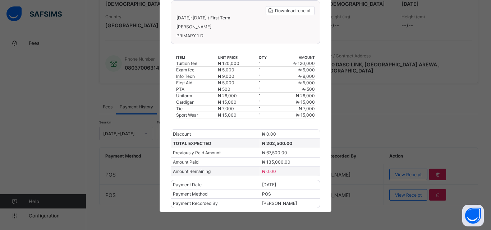
click at [404, 91] on div "× YANDUTSE SCHOOL Download receipt [DATE]-[DATE] / First Term [PERSON_NAME] MAI…" at bounding box center [245, 115] width 491 height 230
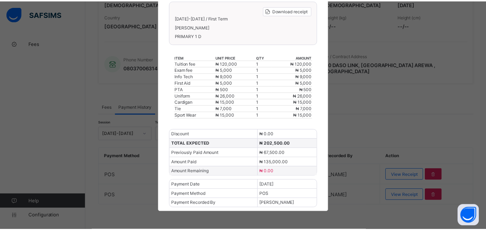
scroll to position [5, 0]
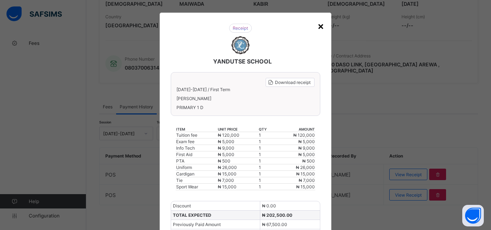
click at [321, 25] on div "×" at bounding box center [320, 26] width 7 height 12
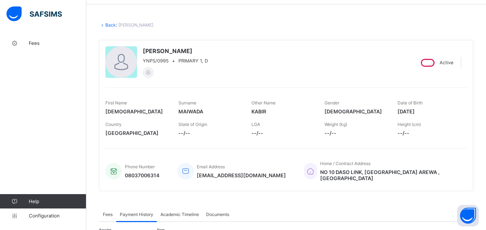
scroll to position [0, 0]
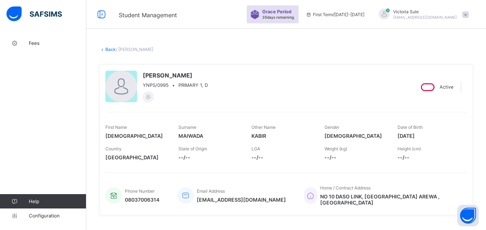
click at [109, 49] on link "Back" at bounding box center [110, 49] width 10 height 5
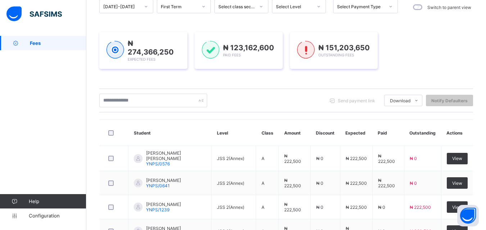
scroll to position [108, 0]
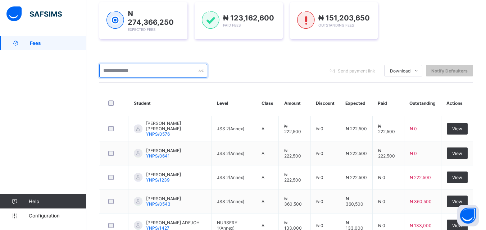
click at [154, 70] on input "text" at bounding box center [153, 71] width 108 height 14
click at [167, 67] on input "text" at bounding box center [153, 71] width 108 height 14
type input "****"
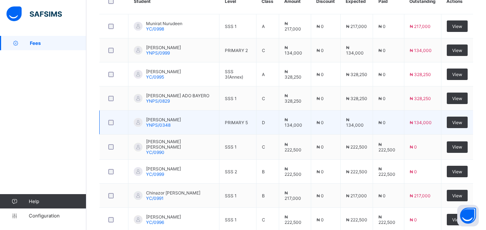
scroll to position [221, 0]
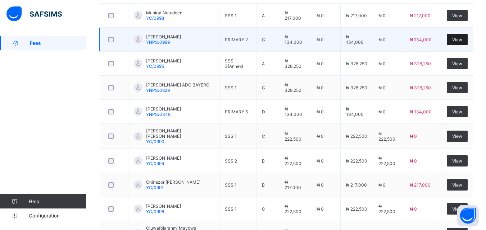
click at [462, 37] on span "View" at bounding box center [457, 39] width 10 height 5
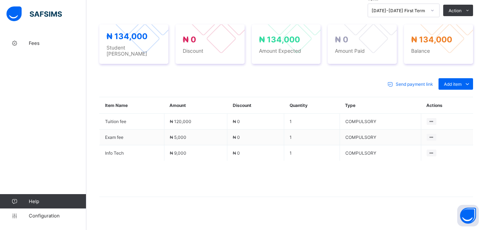
scroll to position [258, 0]
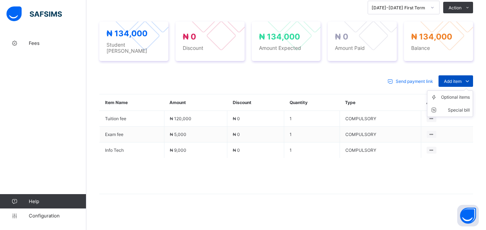
click at [458, 79] on span "Add item" at bounding box center [452, 81] width 18 height 5
click at [460, 79] on span "Add item" at bounding box center [452, 81] width 18 height 5
click at [458, 94] on div "Optional items" at bounding box center [455, 97] width 29 height 7
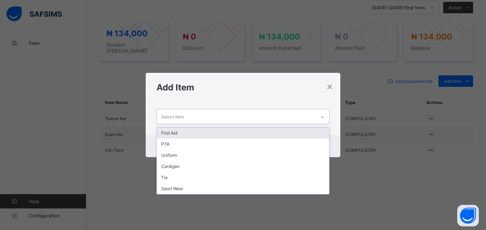
click at [320, 112] on div at bounding box center [322, 118] width 12 height 12
click at [313, 128] on div "First Aid" at bounding box center [243, 133] width 172 height 11
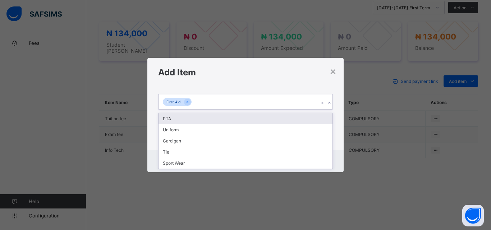
click at [330, 101] on icon at bounding box center [329, 103] width 4 height 7
click at [322, 115] on div "PTA" at bounding box center [245, 118] width 174 height 11
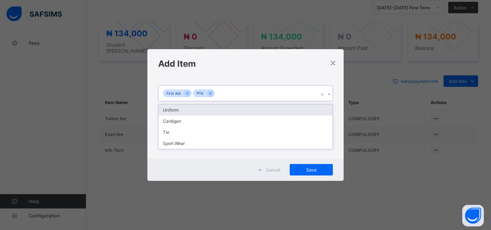
click at [249, 93] on div "First Aid PTA" at bounding box center [238, 93] width 160 height 15
click at [250, 110] on div "Uniform" at bounding box center [245, 110] width 174 height 11
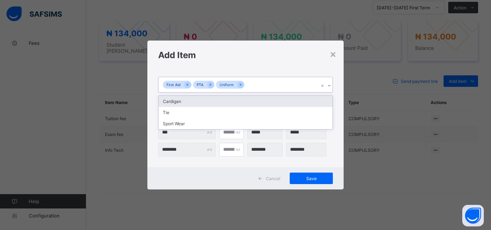
click at [260, 84] on div "First Aid PTA Uniform" at bounding box center [238, 84] width 160 height 15
click at [254, 99] on div "Cardigan" at bounding box center [245, 101] width 174 height 11
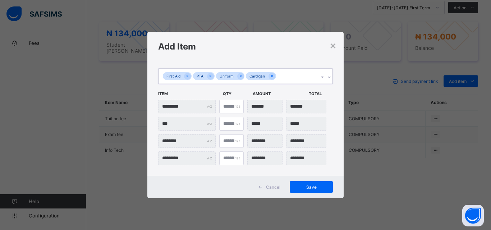
click at [286, 79] on div "First Aid PTA Uniform Cardigan" at bounding box center [238, 76] width 160 height 15
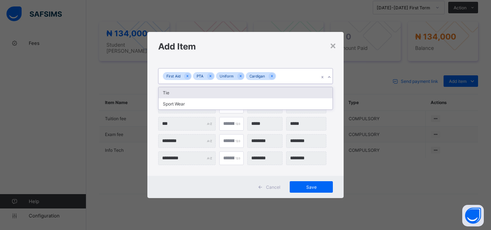
click at [284, 94] on div "Tie" at bounding box center [245, 92] width 174 height 11
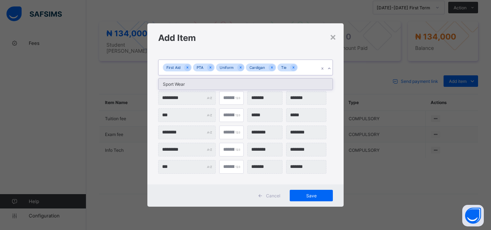
click at [307, 69] on div "First Aid PTA Uniform Cardigan Tie" at bounding box center [238, 67] width 160 height 15
click at [298, 85] on div "Sport Wear" at bounding box center [245, 84] width 174 height 11
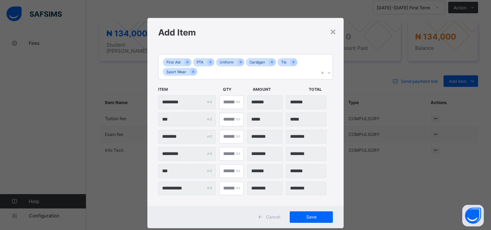
click at [313, 211] on div "Cancel Save" at bounding box center [245, 217] width 196 height 22
click at [311, 218] on span "Save" at bounding box center [311, 217] width 32 height 5
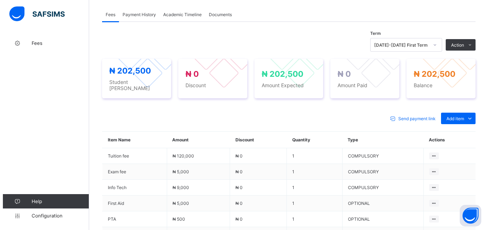
scroll to position [222, 0]
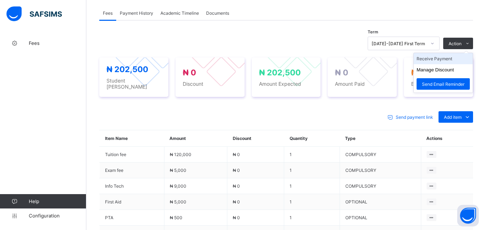
click at [452, 59] on li "Receive Payment" at bounding box center [442, 58] width 59 height 11
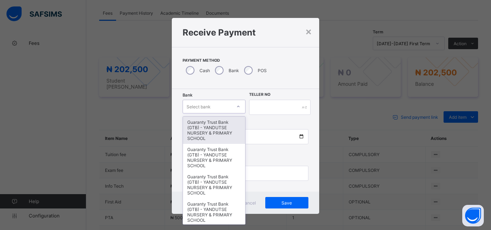
click at [232, 107] on div at bounding box center [238, 107] width 12 height 12
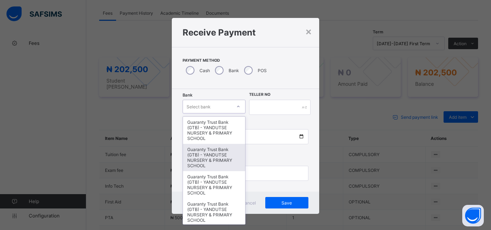
click at [218, 160] on div "Guaranty Trust Bank (GTB) - YANDUTSE NURSERY & PRIMARY SCHOOL" at bounding box center [214, 157] width 62 height 27
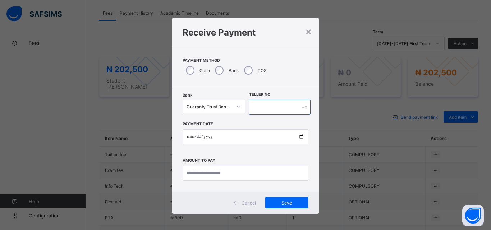
click at [265, 109] on input "text" at bounding box center [279, 107] width 61 height 15
type input "**********"
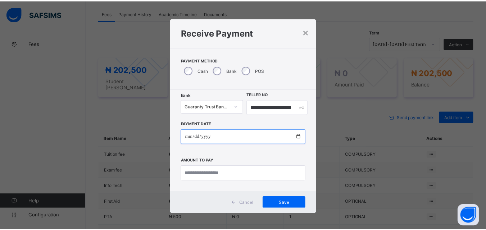
scroll to position [0, 0]
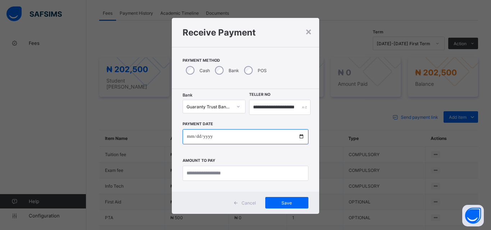
click at [302, 139] on input "date" at bounding box center [246, 136] width 126 height 15
type input "**********"
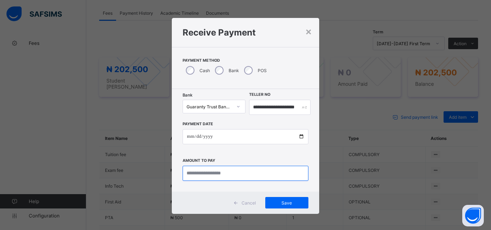
click at [188, 178] on input "currency" at bounding box center [246, 173] width 126 height 15
type input "*********"
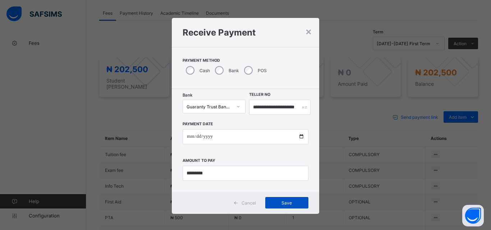
click at [280, 202] on span "Save" at bounding box center [287, 203] width 32 height 5
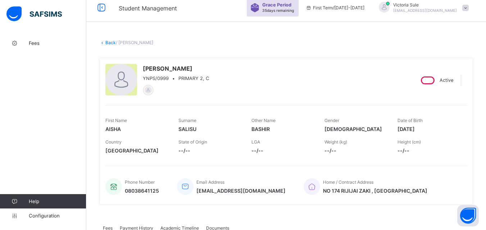
scroll to position [6, 0]
click at [110, 44] on link "Back" at bounding box center [110, 42] width 10 height 5
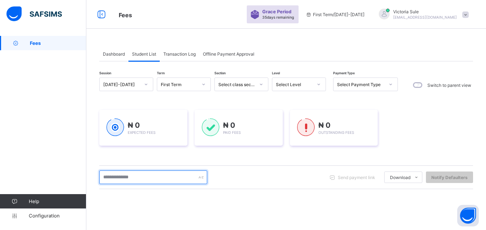
click at [150, 178] on input "text" at bounding box center [153, 178] width 108 height 14
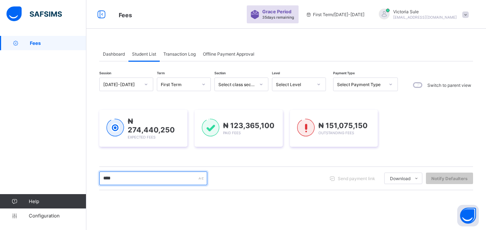
type input "****"
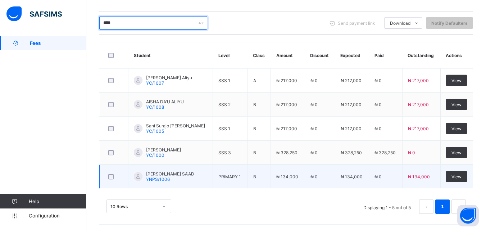
scroll to position [156, 0]
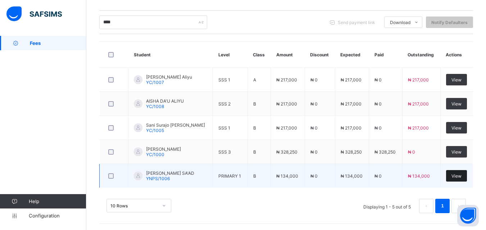
click at [461, 174] on span "View" at bounding box center [456, 176] width 10 height 5
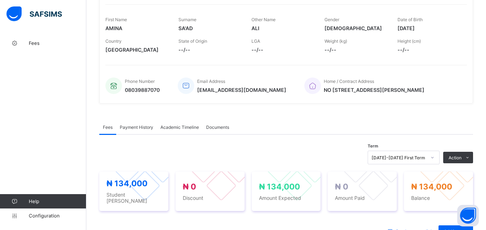
scroll to position [252, 0]
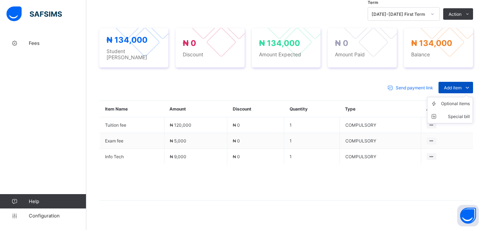
click at [459, 82] on div "Add item" at bounding box center [455, 88] width 35 height 12
click at [456, 101] on div "Optional items" at bounding box center [455, 103] width 29 height 7
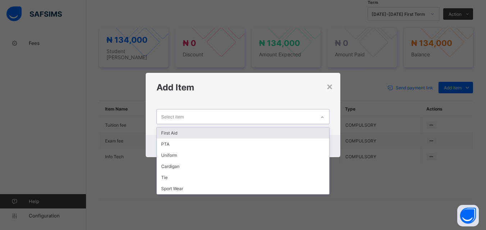
click at [318, 112] on div at bounding box center [322, 118] width 12 height 12
click at [259, 130] on div "First Aid" at bounding box center [243, 133] width 172 height 11
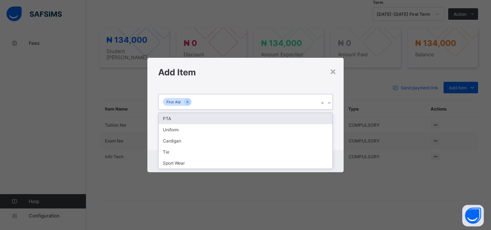
click at [262, 102] on div "First Aid" at bounding box center [238, 102] width 160 height 15
click at [259, 115] on div "PTA" at bounding box center [245, 118] width 174 height 11
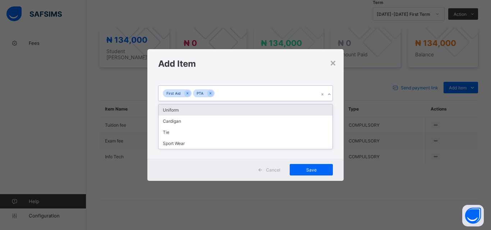
click at [271, 90] on div "First Aid PTA" at bounding box center [238, 93] width 160 height 15
click at [264, 109] on div "Uniform" at bounding box center [245, 110] width 174 height 11
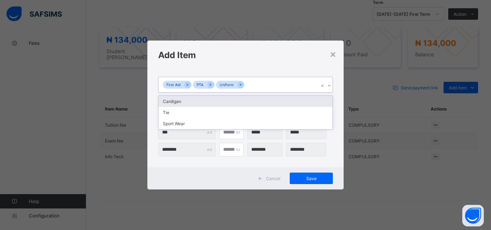
click at [270, 90] on div "First Aid PTA Uniform" at bounding box center [238, 84] width 160 height 15
click at [253, 103] on div "Cardigan" at bounding box center [245, 101] width 174 height 11
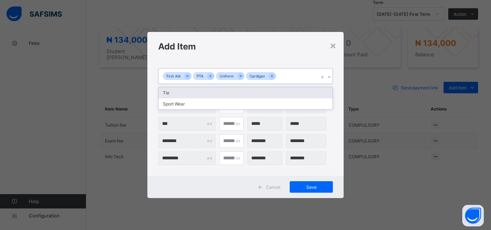
click at [279, 74] on div "First Aid PTA Uniform Cardigan" at bounding box center [238, 76] width 160 height 15
click at [271, 91] on div "Tie" at bounding box center [245, 92] width 174 height 11
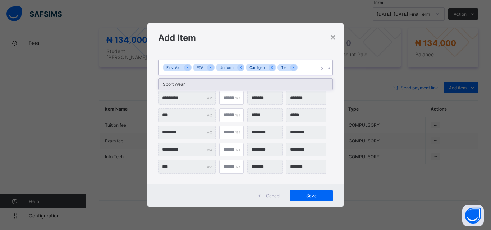
click at [302, 70] on div "First Aid PTA Uniform Cardigan Tie" at bounding box center [238, 67] width 160 height 15
click at [290, 84] on div "Sport Wear" at bounding box center [245, 84] width 174 height 11
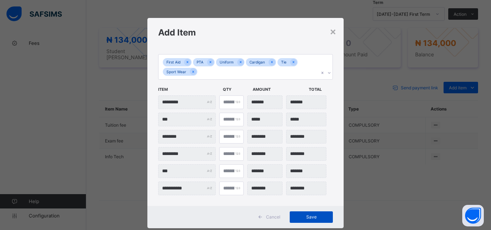
click at [302, 215] on span "Save" at bounding box center [311, 217] width 32 height 5
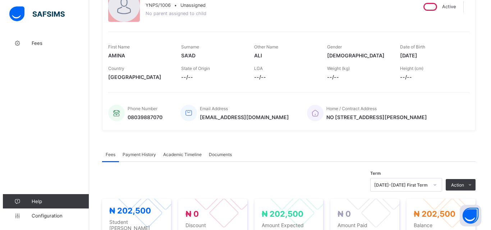
scroll to position [180, 0]
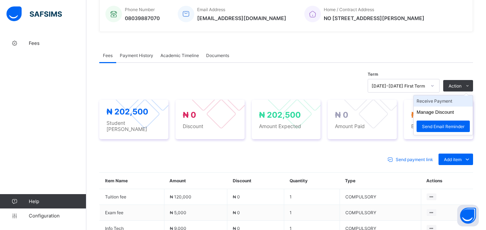
click at [451, 100] on li "Receive Payment" at bounding box center [442, 101] width 59 height 11
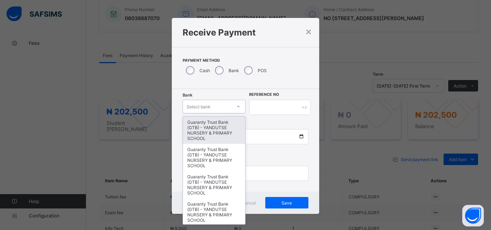
click at [232, 106] on div at bounding box center [238, 107] width 12 height 12
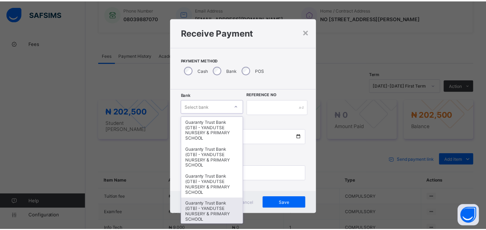
scroll to position [144, 0]
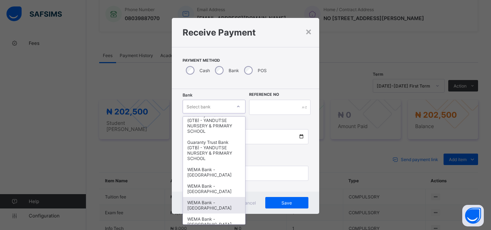
click at [210, 204] on div "WEMA Bank - [GEOGRAPHIC_DATA]" at bounding box center [214, 205] width 62 height 17
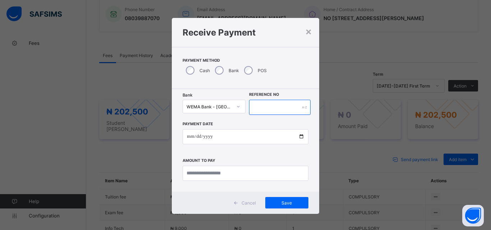
click at [263, 102] on input "text" at bounding box center [279, 107] width 61 height 15
type input "**********"
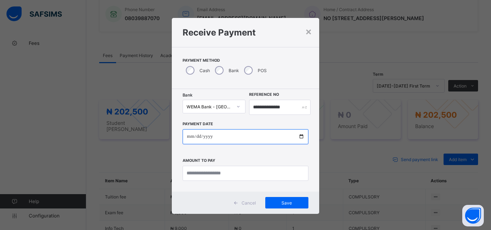
click at [299, 137] on input "date" at bounding box center [246, 136] width 126 height 15
type input "**********"
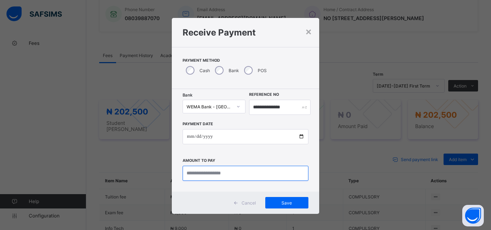
click at [227, 174] on input "currency" at bounding box center [246, 173] width 126 height 15
type input "*********"
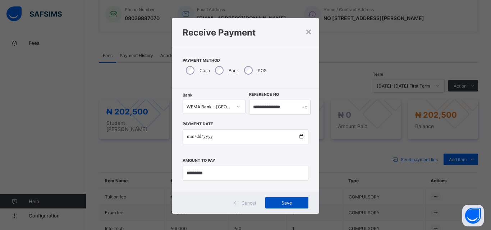
click at [280, 202] on span "Save" at bounding box center [287, 203] width 32 height 5
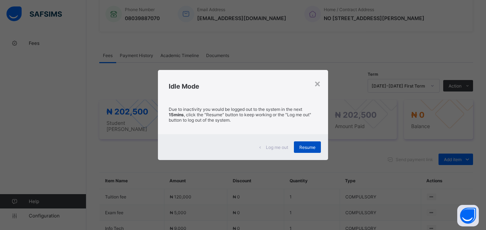
click at [305, 147] on span "Resume" at bounding box center [307, 147] width 16 height 5
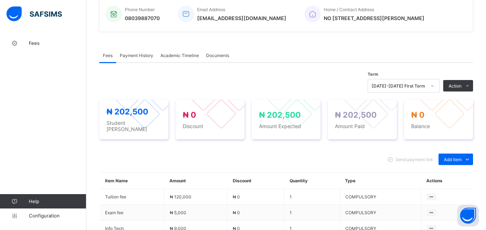
click at [140, 57] on span "Payment History" at bounding box center [136, 55] width 33 height 5
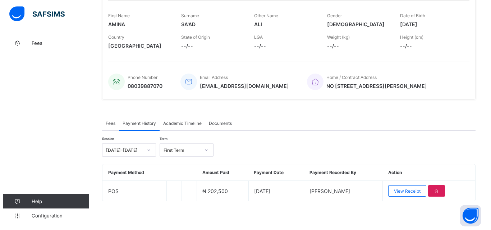
scroll to position [112, 0]
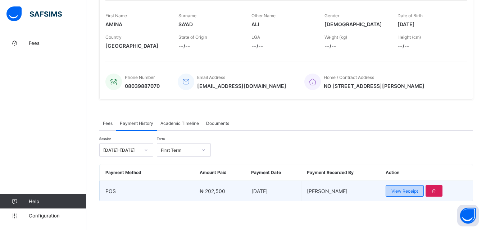
click at [415, 192] on span "View Receipt" at bounding box center [404, 191] width 27 height 5
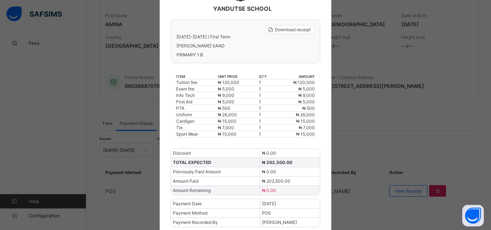
scroll to position [77, 0]
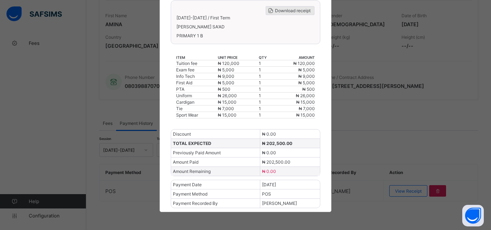
click at [294, 12] on span "Download receipt" at bounding box center [293, 10] width 36 height 5
click at [413, 192] on div "× YANDUTSE SCHOOL Download receipt [DATE]-[DATE] / First Term [PERSON_NAME] SA'…" at bounding box center [245, 115] width 491 height 230
click at [293, 9] on span "Download receipt" at bounding box center [293, 10] width 36 height 5
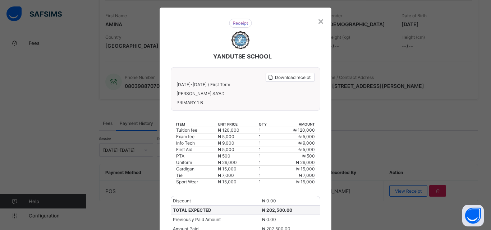
scroll to position [5, 0]
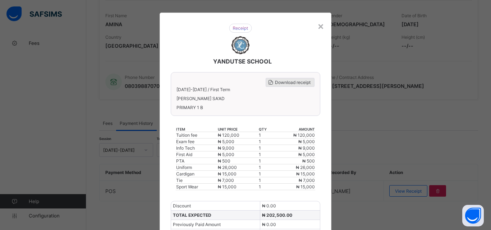
click at [299, 81] on span "Download receipt" at bounding box center [293, 82] width 36 height 5
